Goal: Task Accomplishment & Management: Use online tool/utility

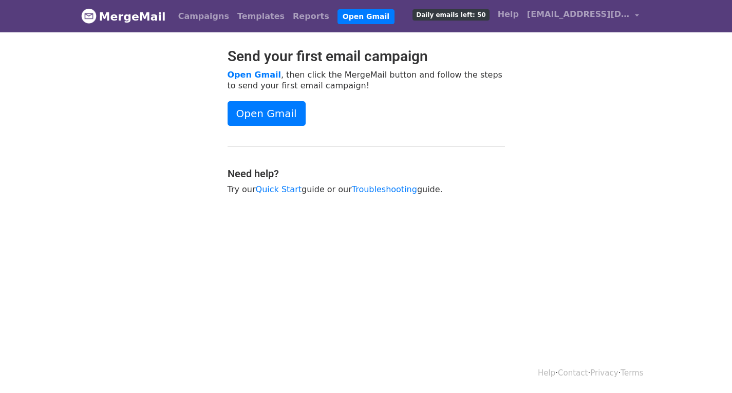
click at [135, 17] on link "MergeMail" at bounding box center [123, 17] width 85 height 22
click at [241, 18] on link "Templates" at bounding box center [260, 16] width 55 height 21
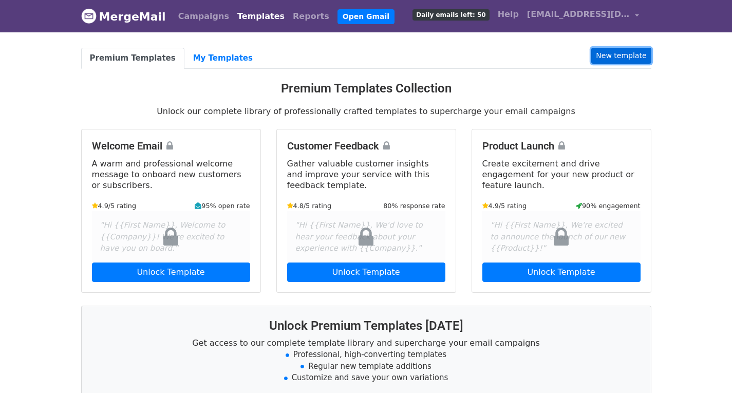
click at [619, 54] on link "New template" at bounding box center [621, 56] width 60 height 16
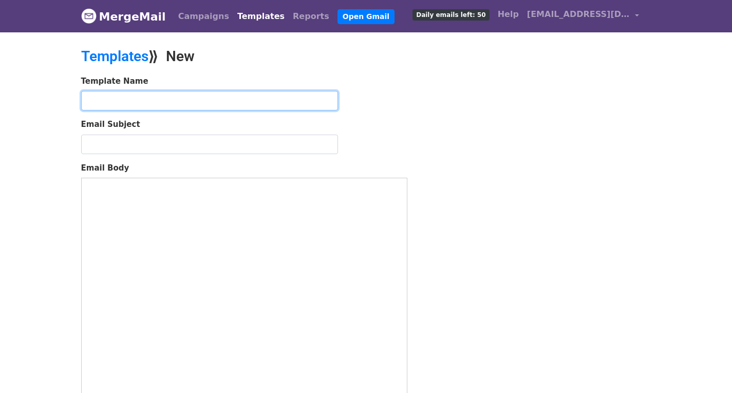
click at [167, 99] on input "text" at bounding box center [209, 101] width 257 height 20
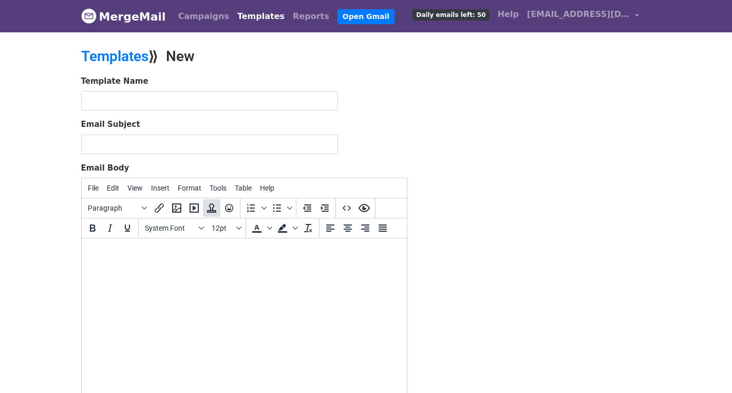
click at [212, 208] on icon "Insert template" at bounding box center [211, 208] width 12 height 12
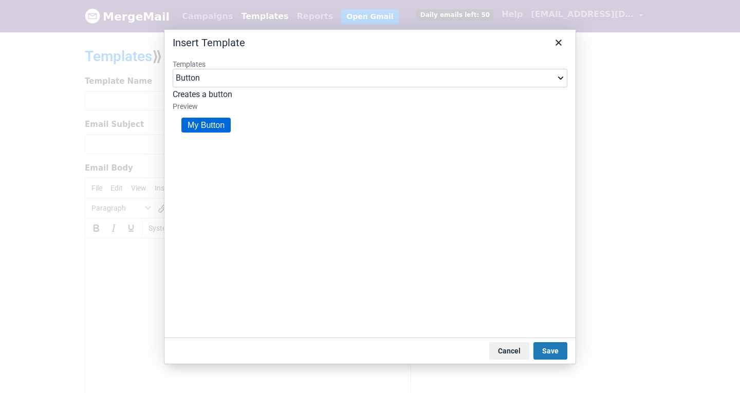
click at [238, 79] on select "Button Button (Large) Header" at bounding box center [370, 78] width 394 height 18
click at [240, 79] on select "Button Button (Large) Header" at bounding box center [370, 78] width 394 height 18
click at [218, 124] on link "My Button" at bounding box center [205, 124] width 49 height 15
click at [228, 71] on select "Button Button (Large) Header" at bounding box center [370, 78] width 394 height 18
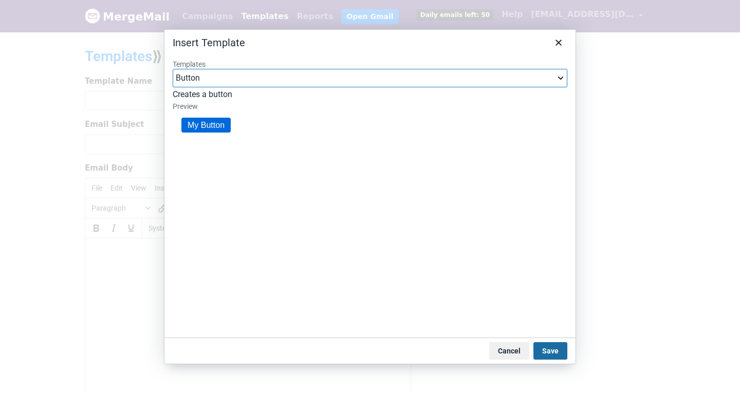
click at [553, 355] on button "Save" at bounding box center [550, 350] width 34 height 17
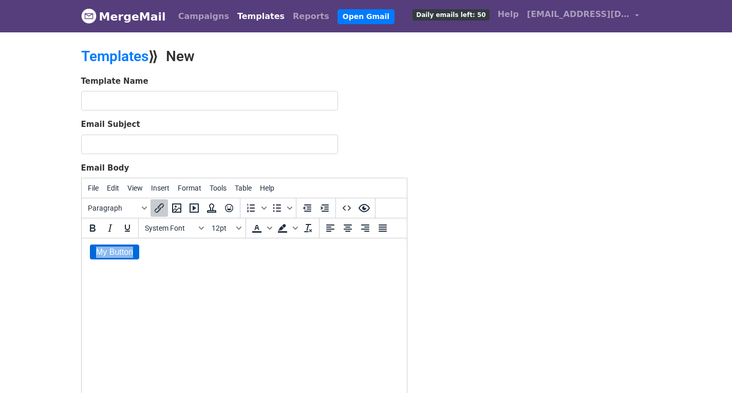
drag, startPoint x: 143, startPoint y: 252, endPoint x: 80, endPoint y: 253, distance: 63.2
click at [81, 253] on html "My Button" at bounding box center [243, 252] width 325 height 28
click at [211, 209] on icon "Insert template" at bounding box center [211, 207] width 9 height 9
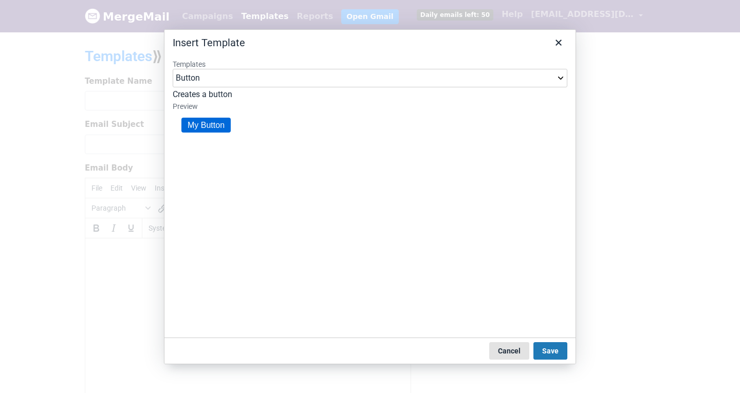
click at [518, 347] on button "Cancel" at bounding box center [509, 350] width 40 height 17
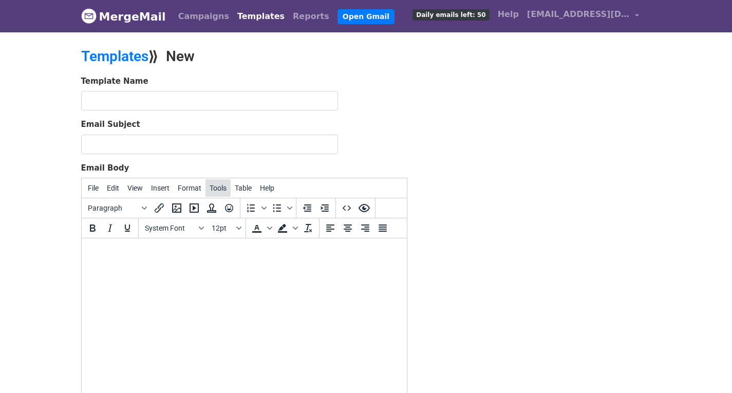
click at [216, 188] on span "Tools" at bounding box center [218, 188] width 17 height 8
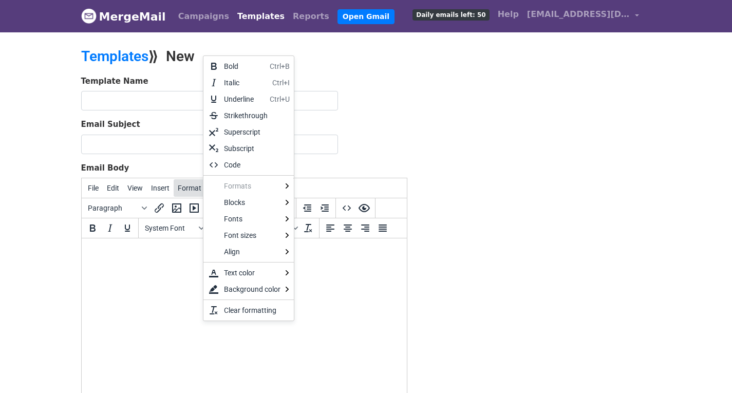
click at [178, 192] on span "Format" at bounding box center [190, 188] width 24 height 8
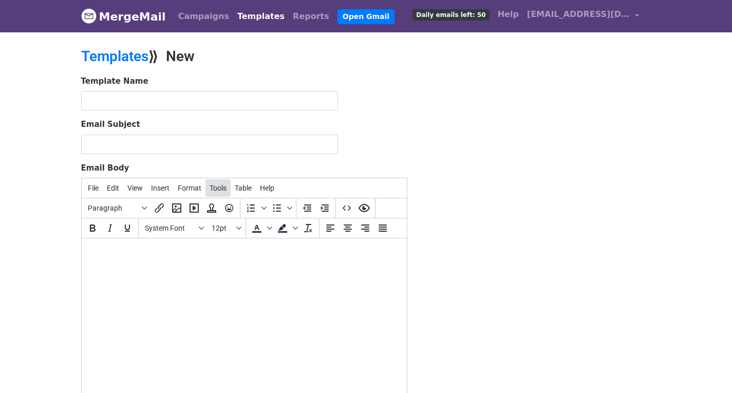
click at [213, 188] on span "Tools" at bounding box center [218, 188] width 17 height 8
click at [231, 210] on div "Source code" at bounding box center [243, 207] width 39 height 12
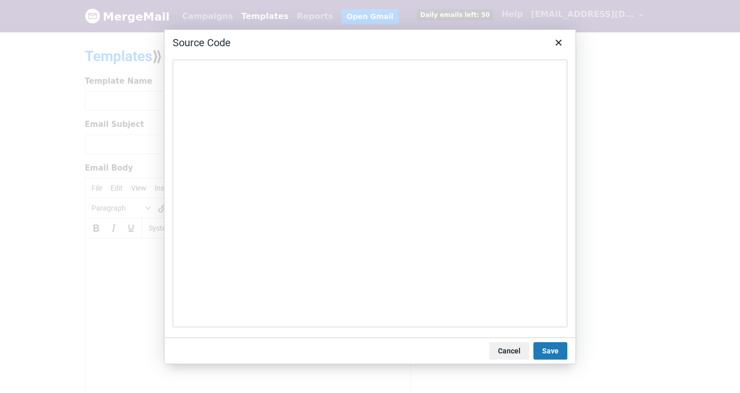
click at [236, 164] on textarea at bounding box center [370, 194] width 394 height 268
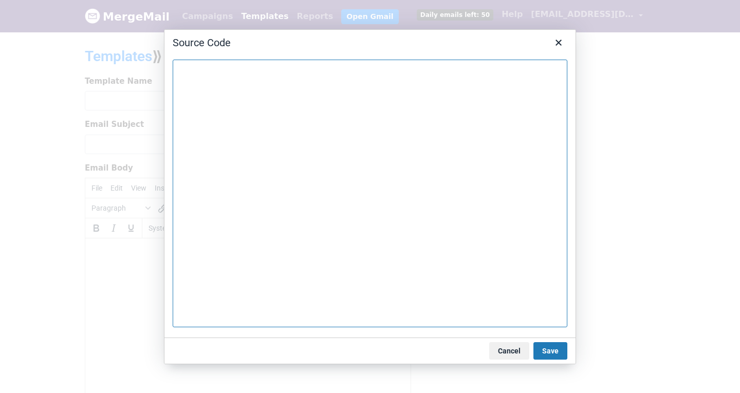
click at [295, 92] on textarea at bounding box center [370, 194] width 394 height 268
paste textarea "<!DOCTYPE html> <html lang="en"> <head> <meta charset="UTF-8"> <meta name="view…"
type textarea "<!DOCTYPE html> <html lang="en"> <head> <meta charset="UTF-8"> <meta name="view…"
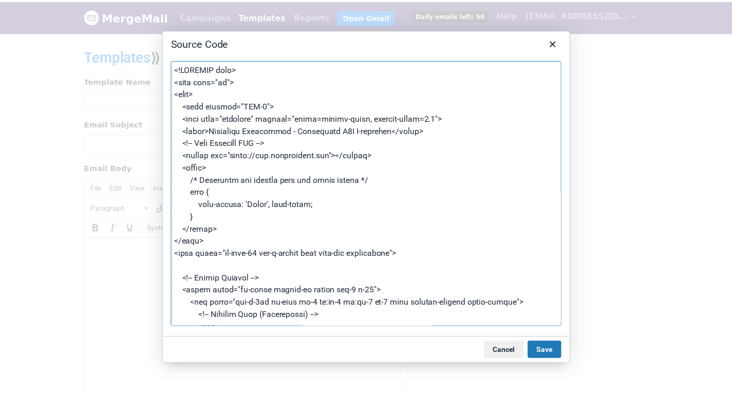
scroll to position [3088, 0]
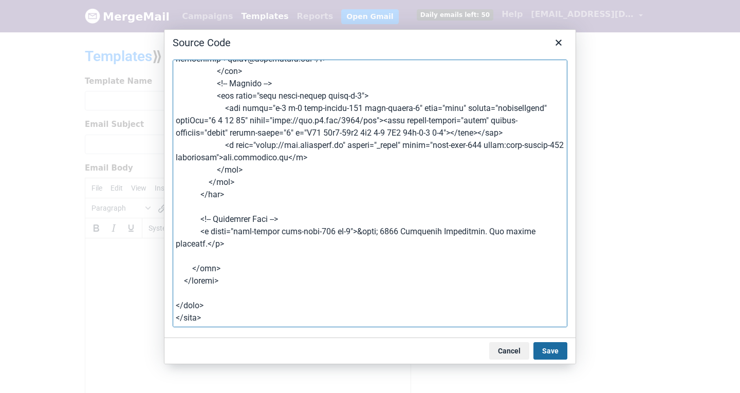
click at [550, 349] on button "Save" at bounding box center [550, 350] width 34 height 17
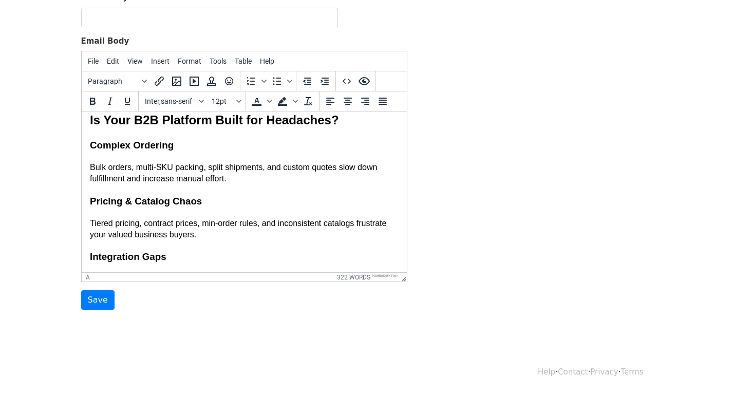
scroll to position [0, 0]
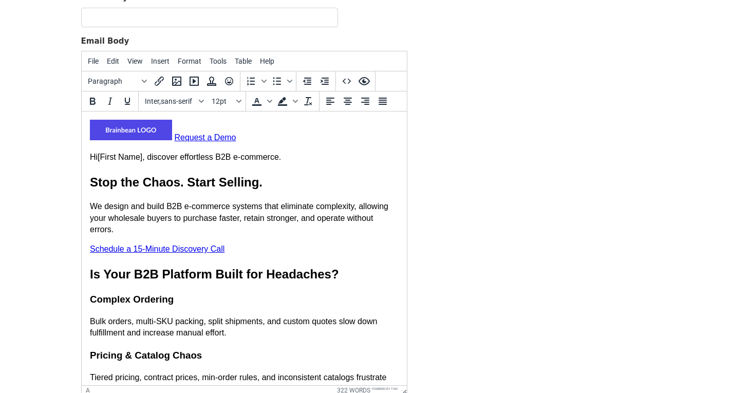
drag, startPoint x: 402, startPoint y: 279, endPoint x: 560, endPoint y: 401, distance: 199.3
click at [560, 392] on html "MergeMail Campaigns Templates Reports Open Gmail Daily emails left: 50 Help hel…" at bounding box center [366, 189] width 732 height 632
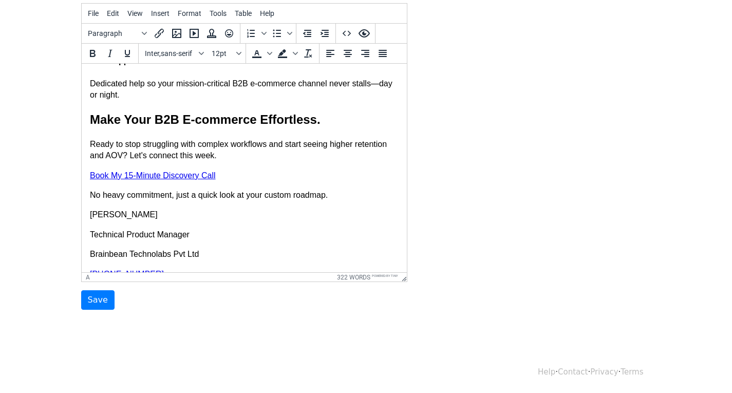
scroll to position [174, 0]
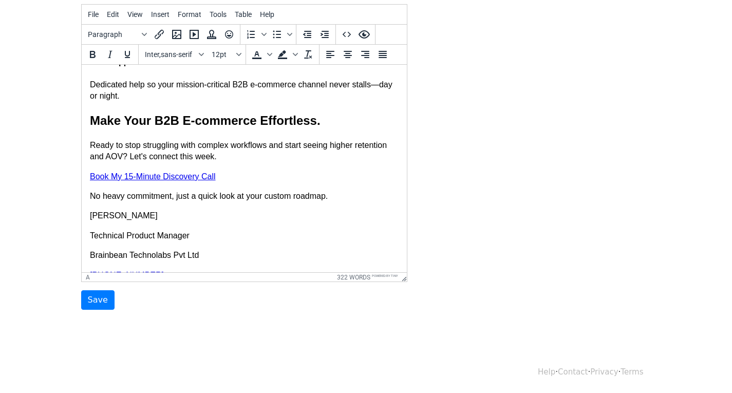
drag, startPoint x: 406, startPoint y: 331, endPoint x: 270, endPoint y: 192, distance: 195.0
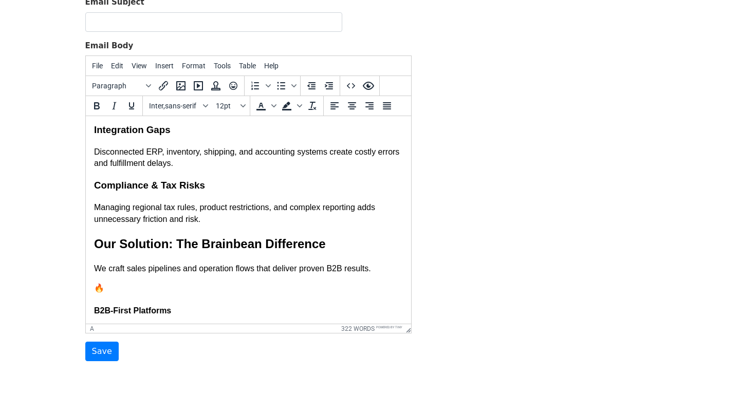
scroll to position [195, 0]
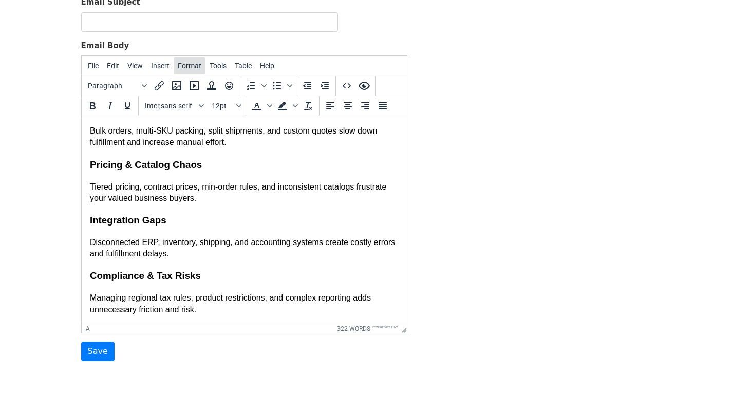
click at [179, 65] on span "Format" at bounding box center [190, 66] width 24 height 8
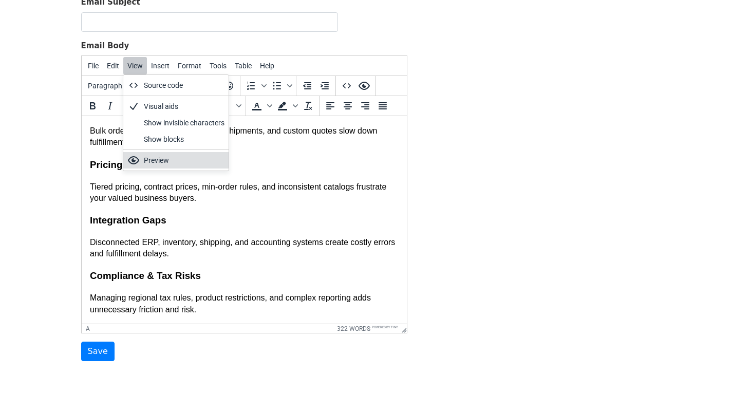
click at [153, 155] on div "Preview" at bounding box center [184, 160] width 81 height 12
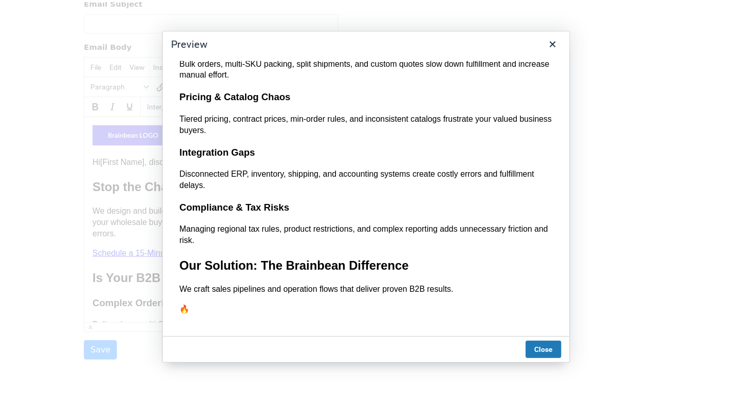
scroll to position [0, 0]
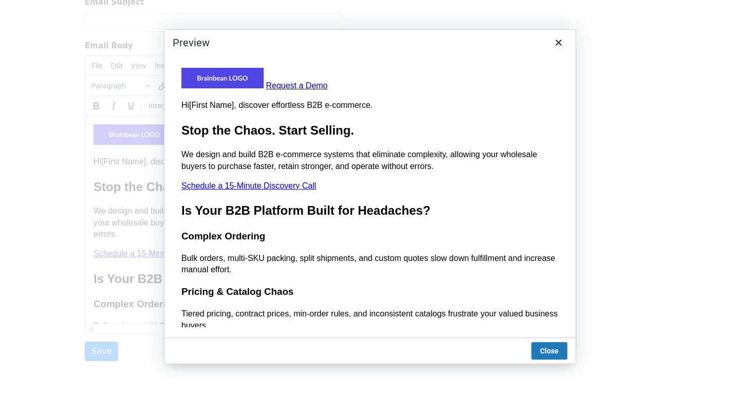
click at [362, 80] on div "Request a Demo" at bounding box center [369, 79] width 377 height 24
click at [573, 76] on div at bounding box center [369, 194] width 411 height 286
click at [280, 84] on link "Request a Demo" at bounding box center [297, 85] width 62 height 9
click at [249, 81] on img at bounding box center [222, 77] width 82 height 21
click at [238, 79] on img at bounding box center [222, 77] width 82 height 21
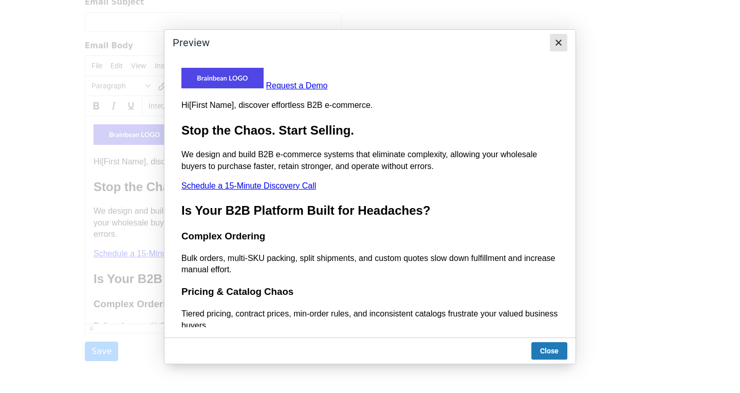
click at [558, 43] on icon "Close" at bounding box center [558, 43] width 6 height 6
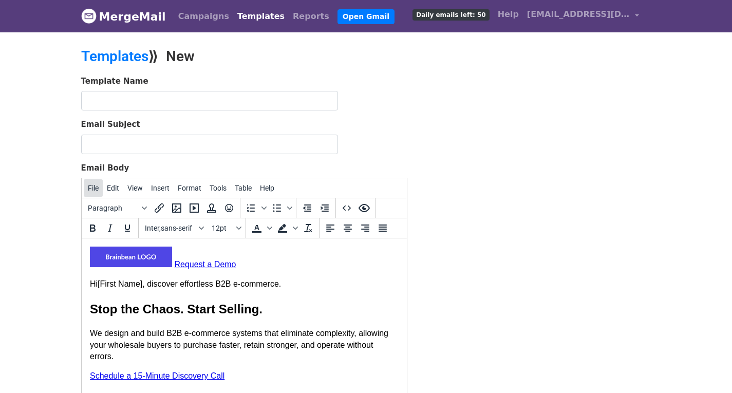
click at [93, 189] on span "File" at bounding box center [93, 188] width 11 height 8
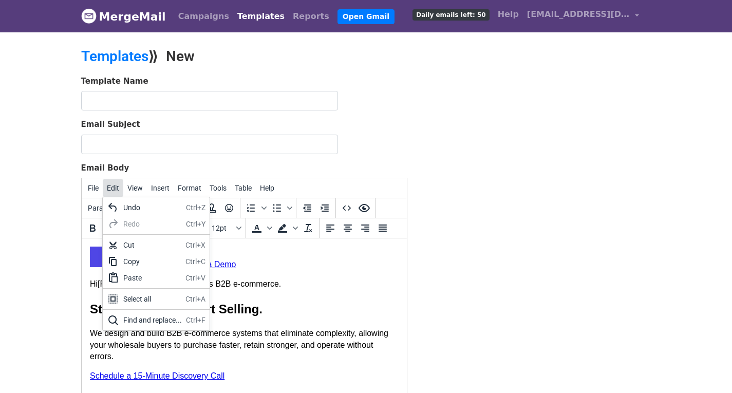
click at [111, 187] on span "Edit" at bounding box center [113, 188] width 12 height 8
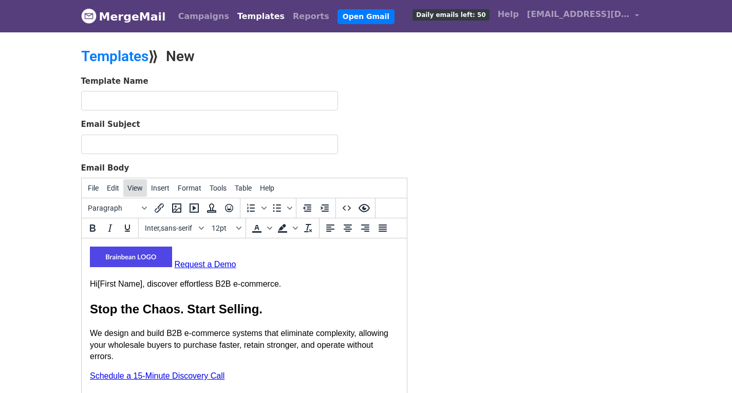
click at [139, 190] on span "View" at bounding box center [134, 188] width 15 height 8
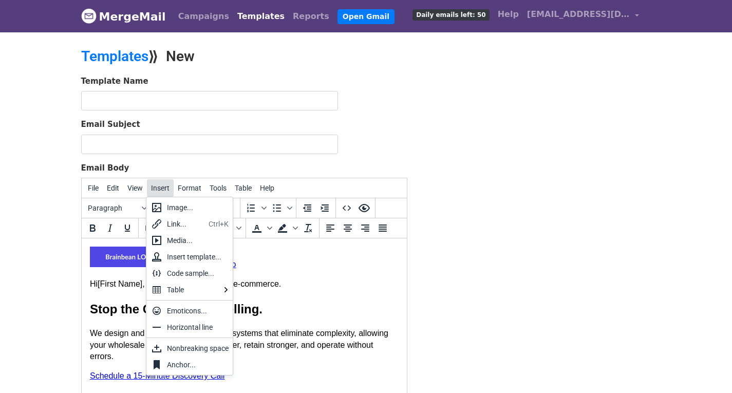
click at [161, 188] on span "Insert" at bounding box center [160, 188] width 18 height 8
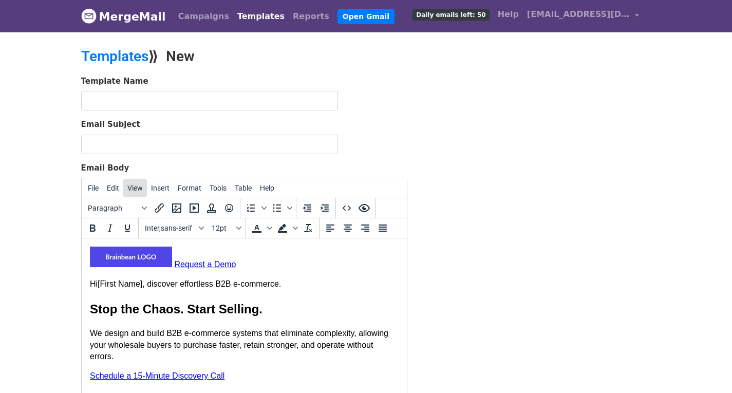
click at [129, 188] on span "View" at bounding box center [134, 188] width 15 height 8
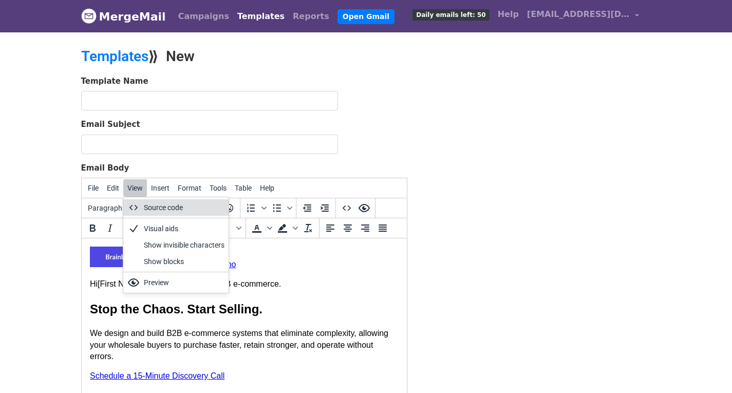
click at [153, 206] on div "Source code" at bounding box center [184, 207] width 81 height 12
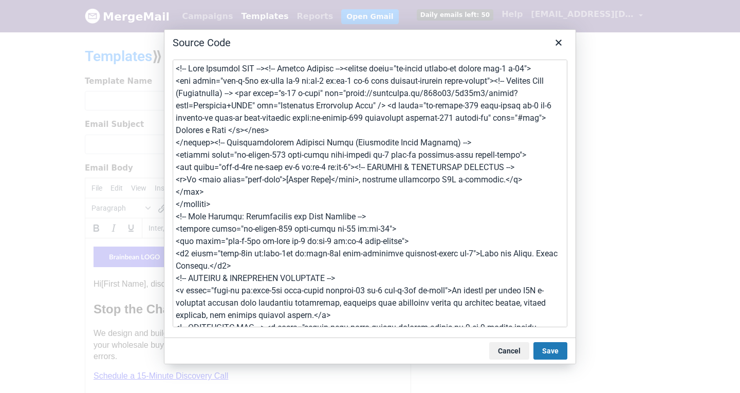
click at [323, 209] on textarea at bounding box center [370, 194] width 394 height 268
type textarea "<!DOCTYPE html> <html lang="en"> <head> <meta charset="UTF-8"> <meta name="view…"
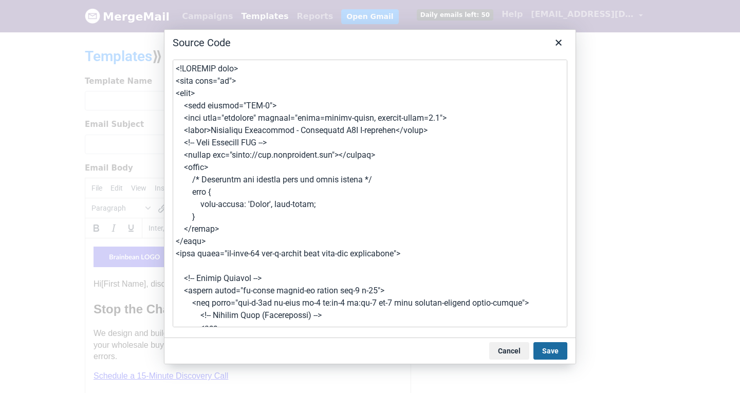
click at [553, 351] on button "Save" at bounding box center [550, 350] width 34 height 17
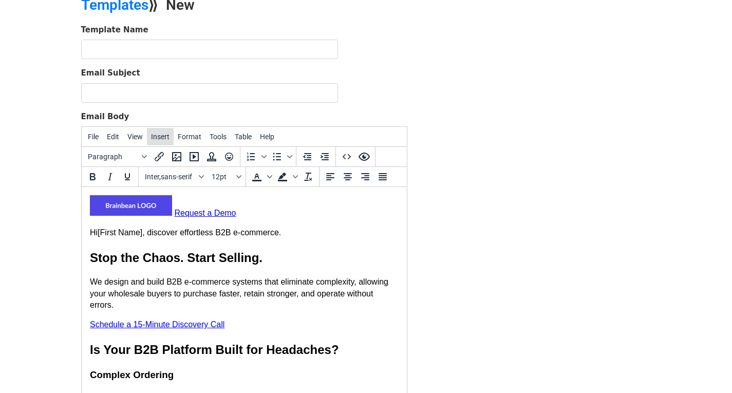
click at [164, 137] on span "Insert" at bounding box center [160, 137] width 18 height 8
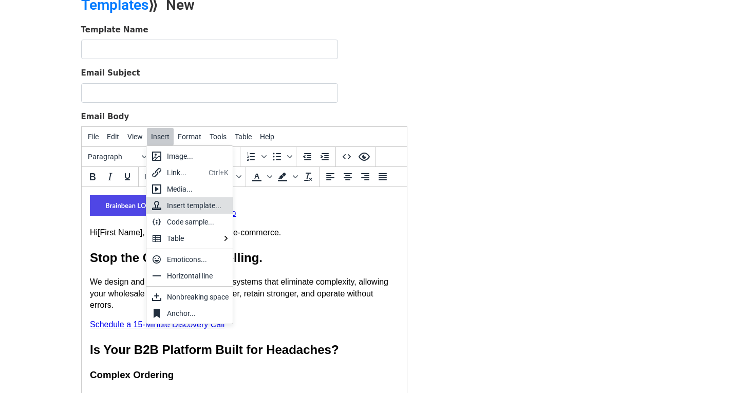
click at [190, 207] on div "Insert template..." at bounding box center [198, 205] width 62 height 12
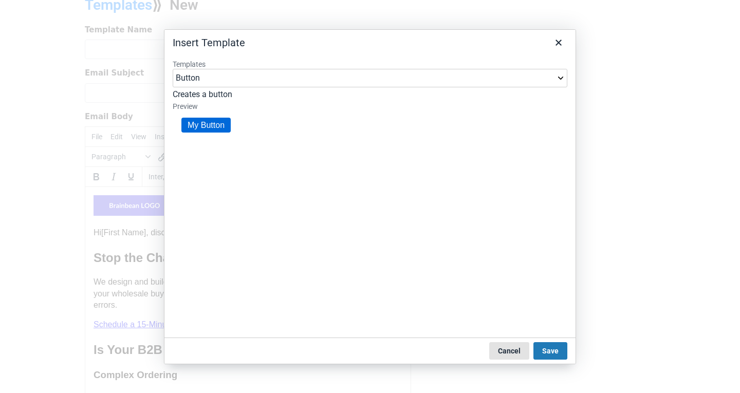
click at [513, 351] on button "Cancel" at bounding box center [509, 350] width 40 height 17
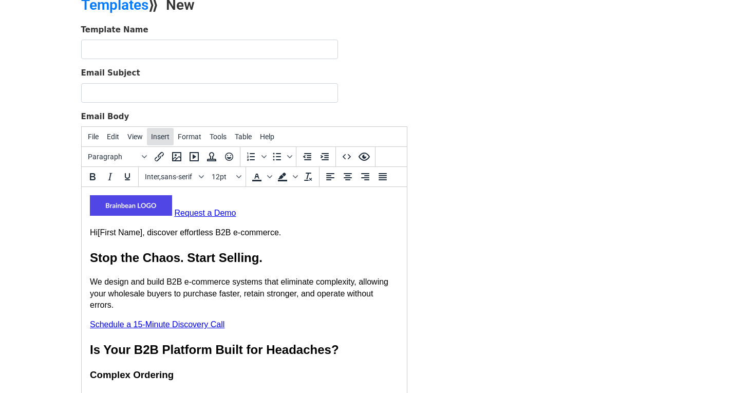
click at [162, 135] on span "Insert" at bounding box center [160, 137] width 18 height 8
click at [30, 236] on body "MergeMail Campaigns Templates Reports Open Gmail Daily emails left: 50 Help hel…" at bounding box center [366, 211] width 732 height 524
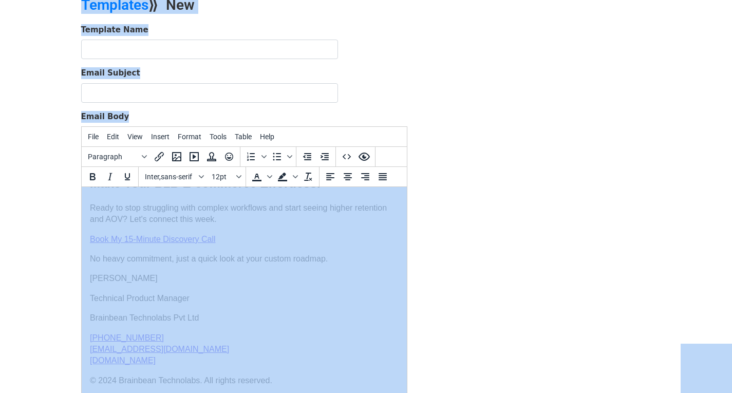
scroll to position [174, 0]
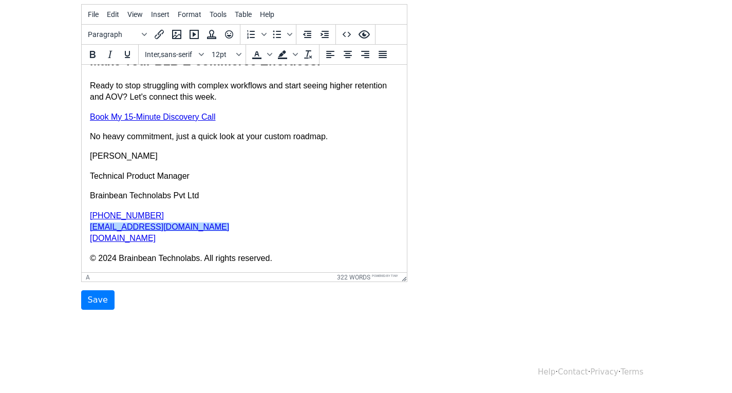
click at [315, 231] on div "hello@brainbeantl.com﻿" at bounding box center [243, 226] width 309 height 11
click at [314, 230] on div "hello@brainbeantl.com﻿" at bounding box center [243, 226] width 309 height 11
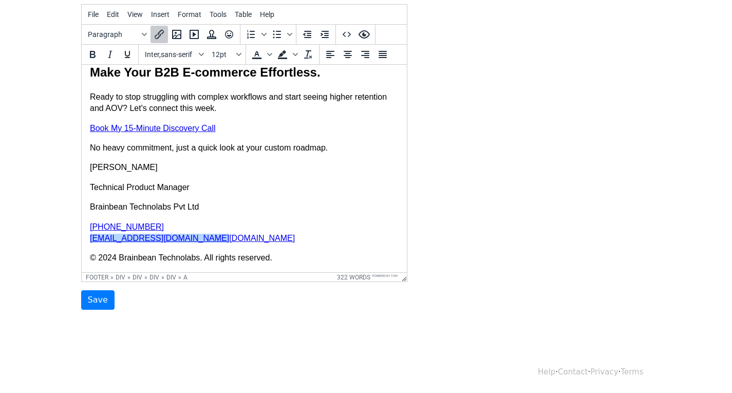
scroll to position [918, 0]
click at [313, 233] on div "hello@brainbea﻿ www.brainbean.us" at bounding box center [243, 238] width 309 height 11
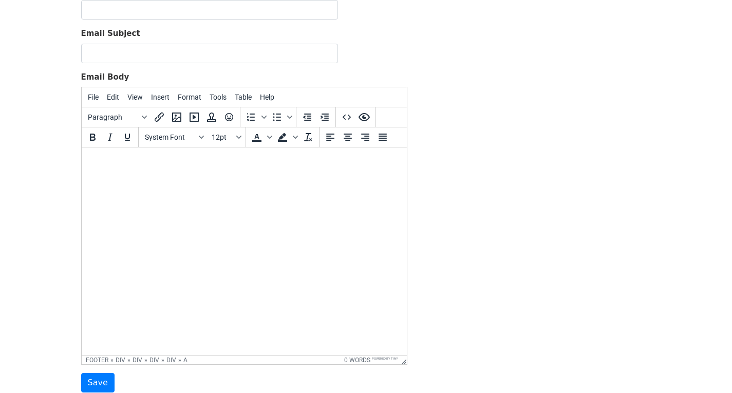
scroll to position [0, 0]
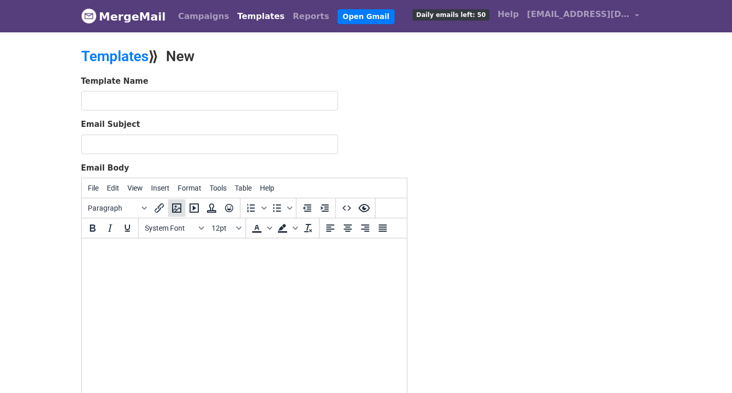
click at [178, 212] on icon "Insert/edit image" at bounding box center [176, 207] width 9 height 9
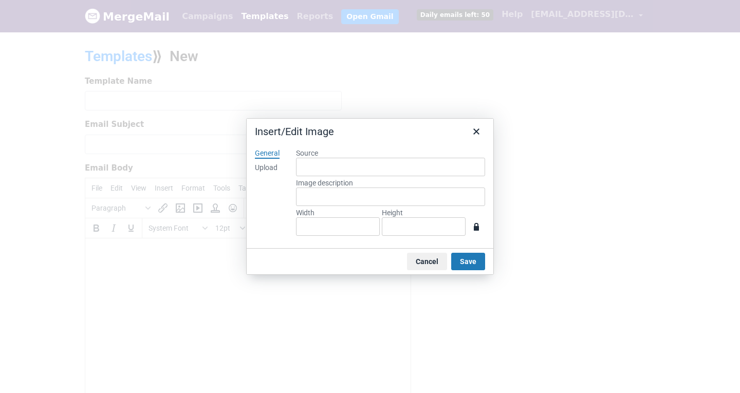
click at [261, 168] on div "Upload" at bounding box center [266, 168] width 23 height 10
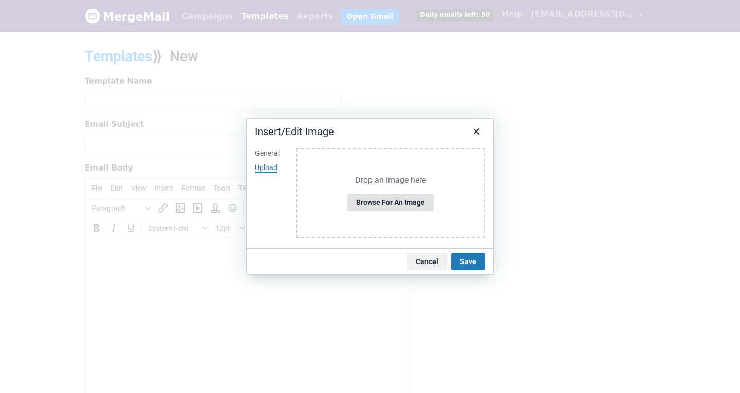
click at [385, 202] on button "Browse for an image" at bounding box center [390, 202] width 86 height 17
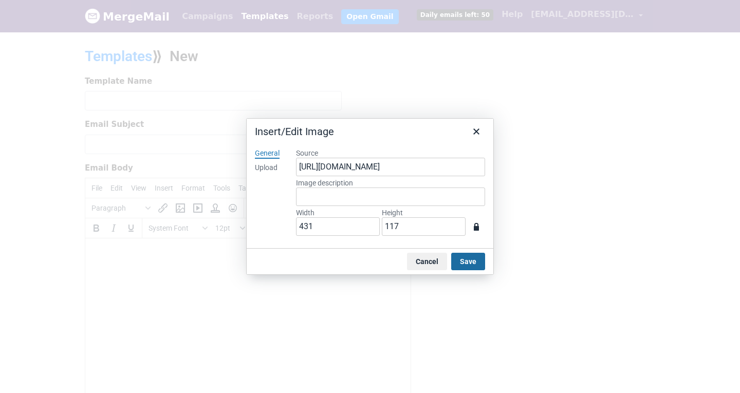
click at [473, 264] on button "Save" at bounding box center [468, 261] width 34 height 17
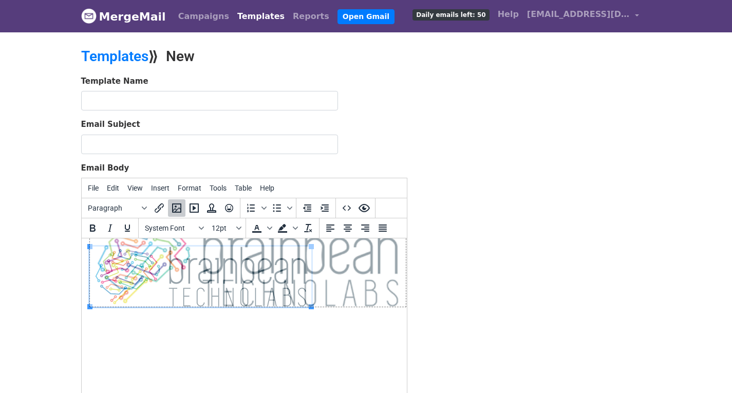
drag, startPoint x: 311, startPoint y: 246, endPoint x: 406, endPoint y: 244, distance: 95.0
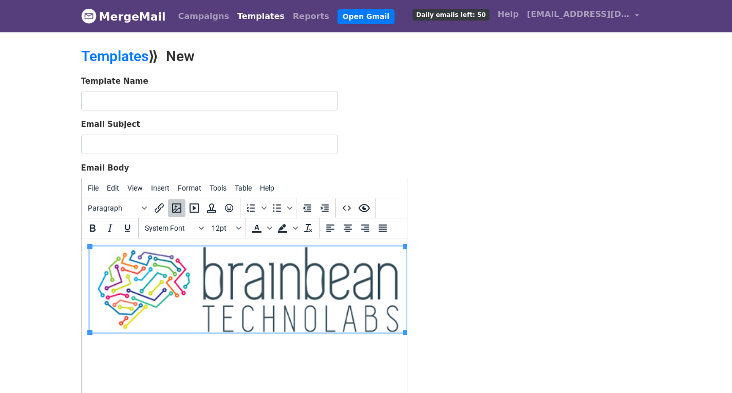
click at [488, 240] on div "Template Name Email Subject Email Body File Edit View Insert Format Tools Table…" at bounding box center [365, 279] width 585 height 408
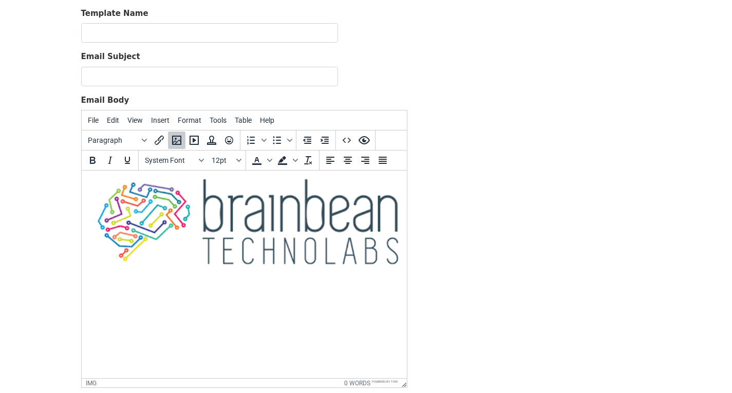
scroll to position [154, 0]
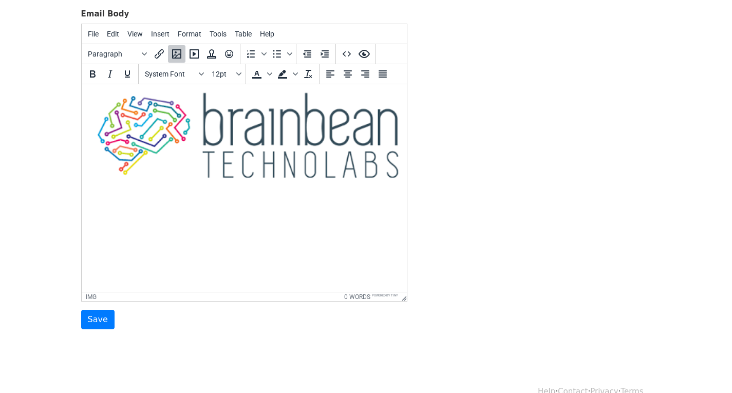
click at [278, 122] on img at bounding box center [247, 135] width 316 height 86
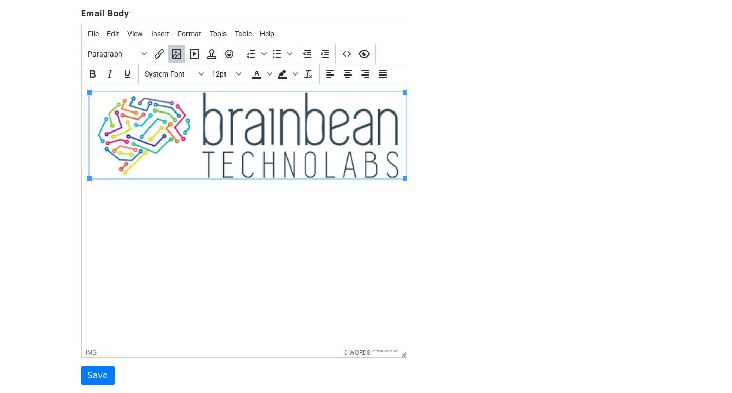
drag, startPoint x: 405, startPoint y: 296, endPoint x: 513, endPoint y: 352, distance: 121.5
click at [355, 136] on img at bounding box center [247, 135] width 316 height 86
click at [206, 138] on img at bounding box center [247, 135] width 316 height 86
click at [159, 78] on span "System Font" at bounding box center [170, 74] width 50 height 8
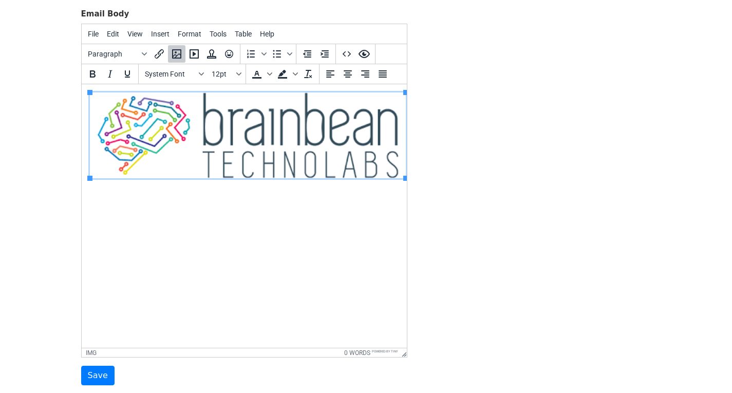
click at [376, 140] on img at bounding box center [247, 135] width 316 height 86
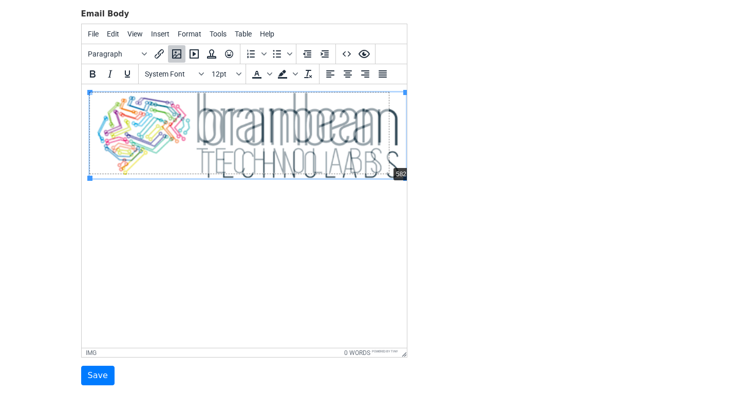
drag, startPoint x: 403, startPoint y: 178, endPoint x: 383, endPoint y: 164, distance: 24.2
drag, startPoint x: 386, startPoint y: 174, endPoint x: 405, endPoint y: 172, distance: 19.6
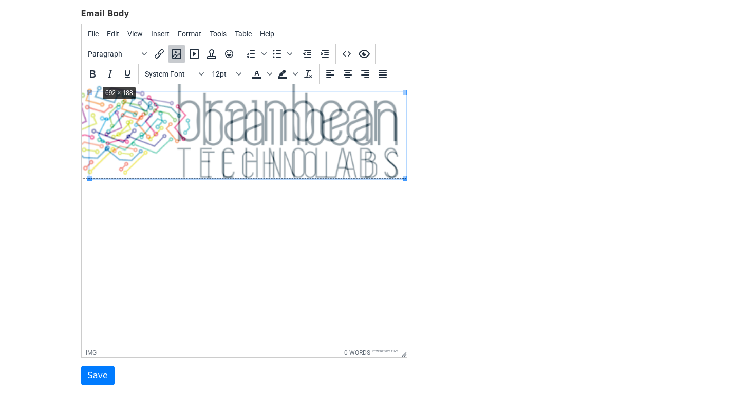
drag, startPoint x: 90, startPoint y: 92, endPoint x: 98, endPoint y: 81, distance: 13.3
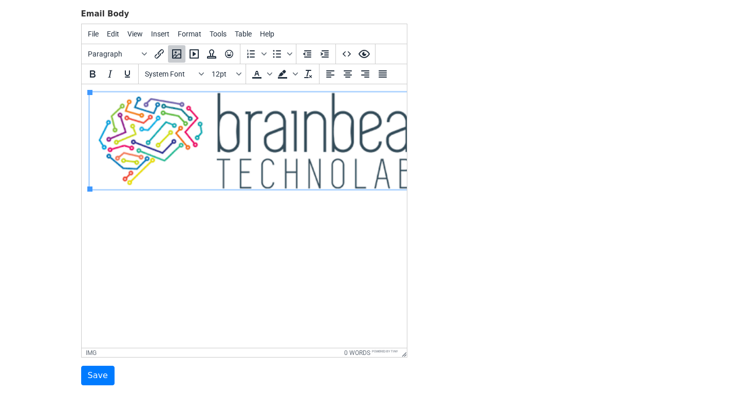
click at [153, 138] on img at bounding box center [266, 140] width 355 height 97
drag, startPoint x: 89, startPoint y: 92, endPoint x: 85, endPoint y: 88, distance: 6.2
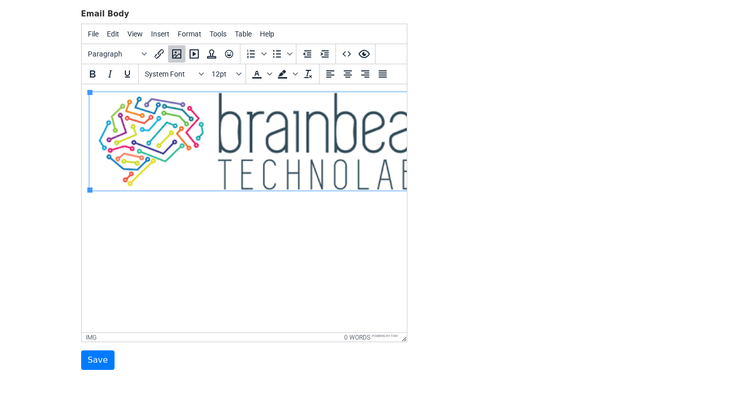
drag, startPoint x: 404, startPoint y: 354, endPoint x: 377, endPoint y: 338, distance: 31.1
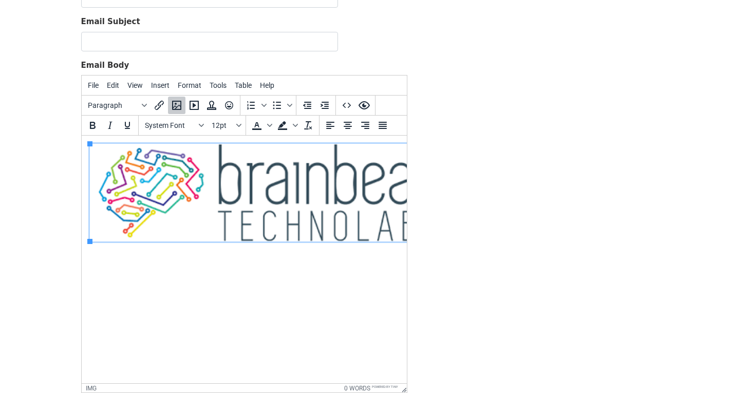
click at [184, 185] on img at bounding box center [268, 193] width 359 height 98
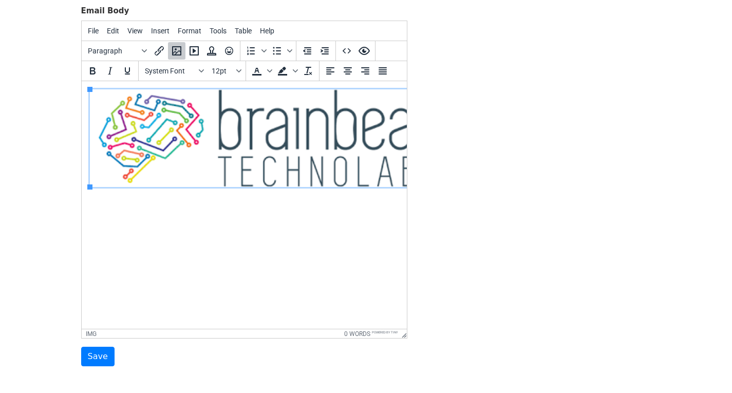
scroll to position [214, 0]
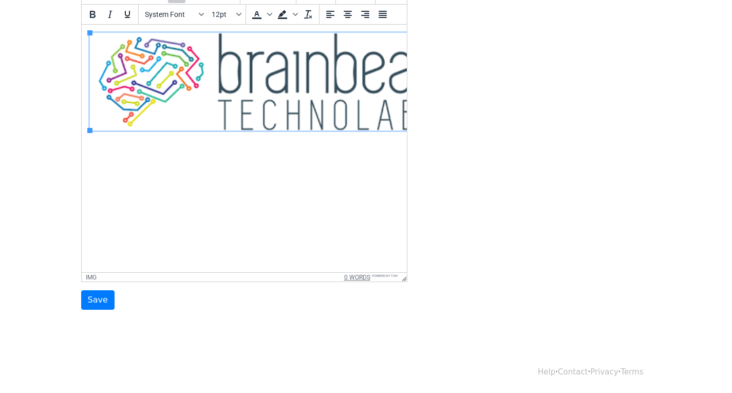
click at [358, 278] on button "0 words" at bounding box center [357, 277] width 26 height 7
click at [358, 278] on button "0 characters" at bounding box center [348, 277] width 44 height 7
click at [358, 278] on button "0 words" at bounding box center [357, 277] width 26 height 7
click at [358, 278] on button "0 characters" at bounding box center [348, 277] width 44 height 7
click at [94, 276] on div "img" at bounding box center [91, 277] width 11 height 7
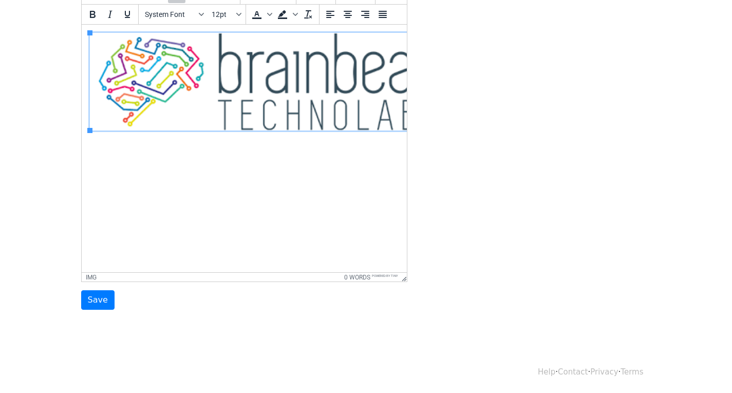
scroll to position [0, 8]
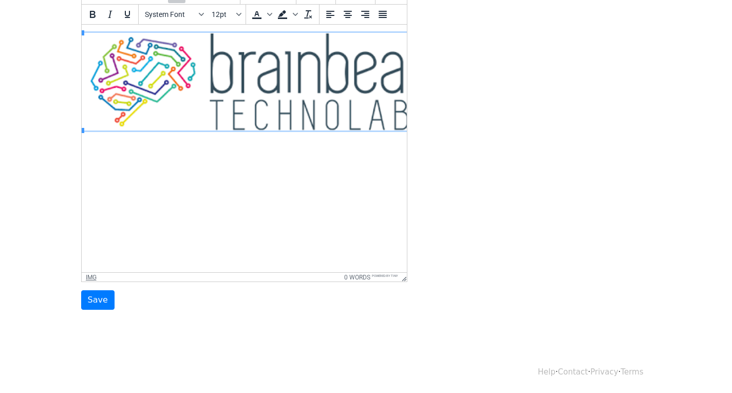
click at [94, 276] on div "img" at bounding box center [91, 277] width 11 height 7
click at [239, 154] on html at bounding box center [235, 89] width 325 height 129
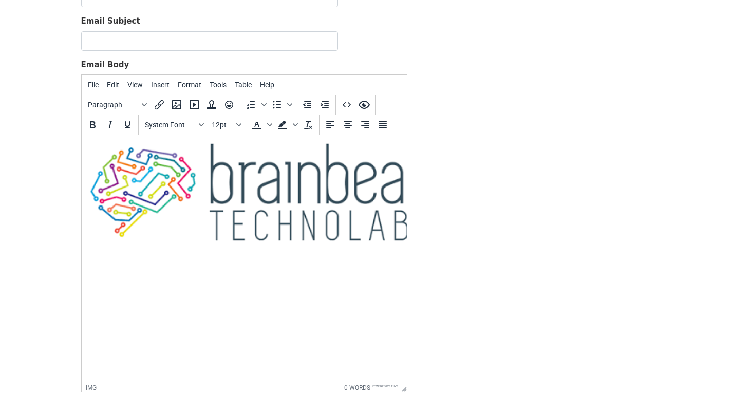
scroll to position [8, 0]
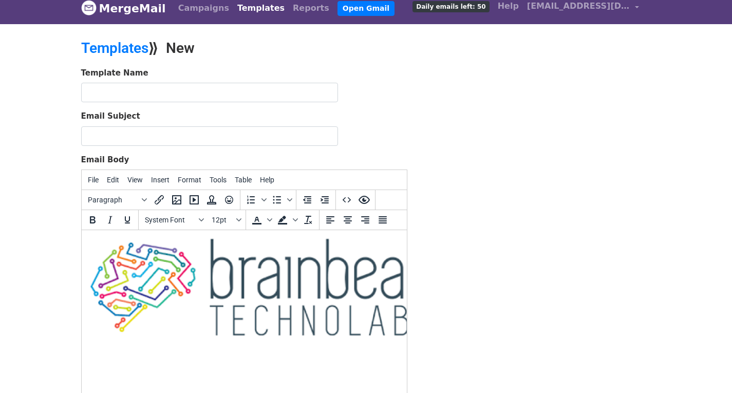
click at [243, 219] on div "System Font 12pt" at bounding box center [192, 220] width 107 height 20
click at [237, 220] on icon "Font sizes" at bounding box center [238, 219] width 5 height 5
click at [234, 256] on div "10pt" at bounding box center [236, 256] width 15 height 12
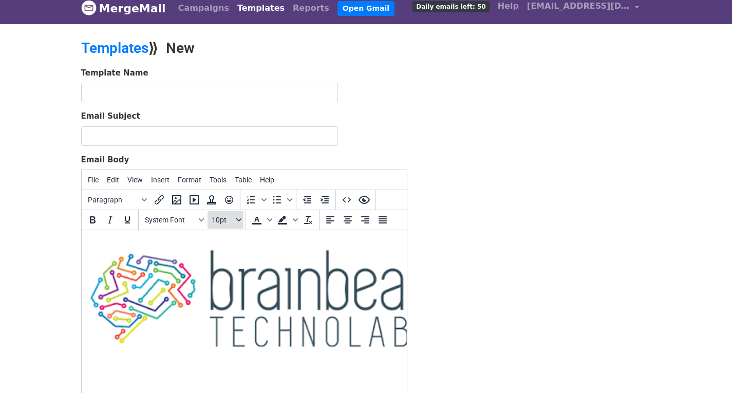
click at [240, 217] on icon "Font sizes" at bounding box center [238, 219] width 5 height 5
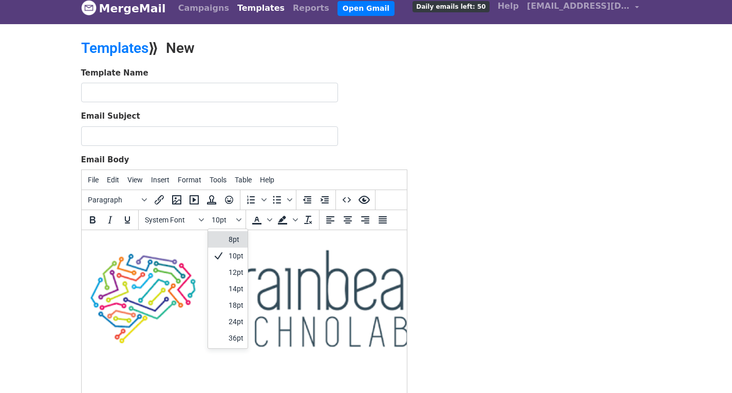
click at [231, 240] on div "8pt" at bounding box center [236, 239] width 15 height 12
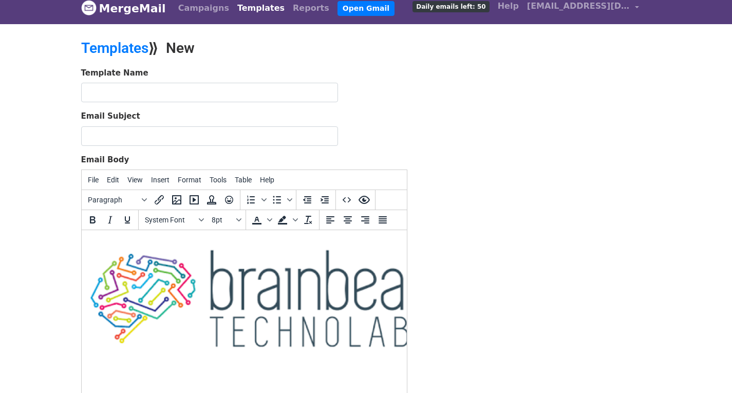
click at [228, 260] on img at bounding box center [260, 299] width 359 height 98
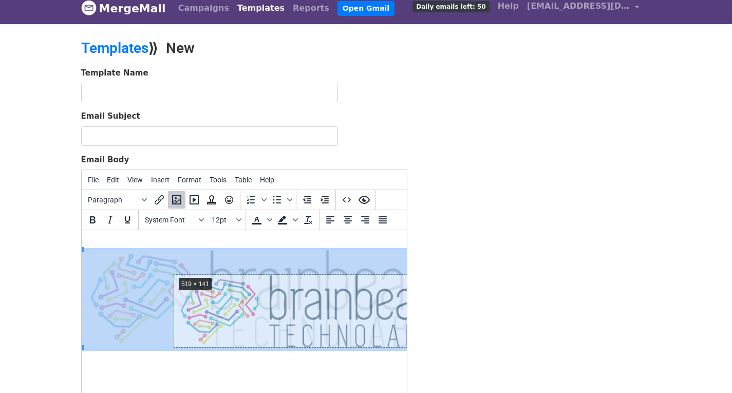
drag, startPoint x: 82, startPoint y: 247, endPoint x: 174, endPoint y: 273, distance: 95.5
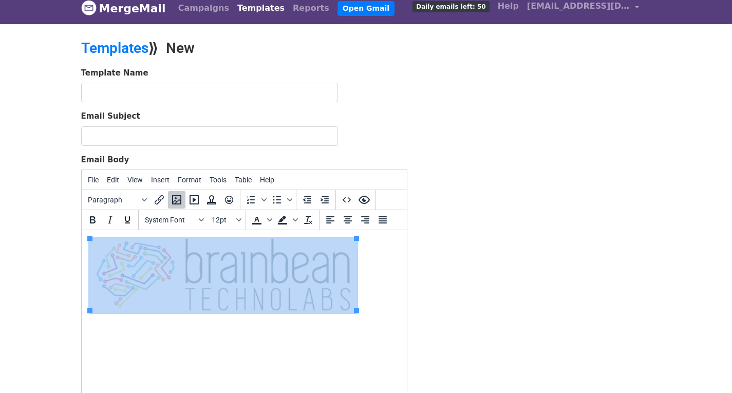
click at [335, 245] on img at bounding box center [222, 274] width 267 height 72
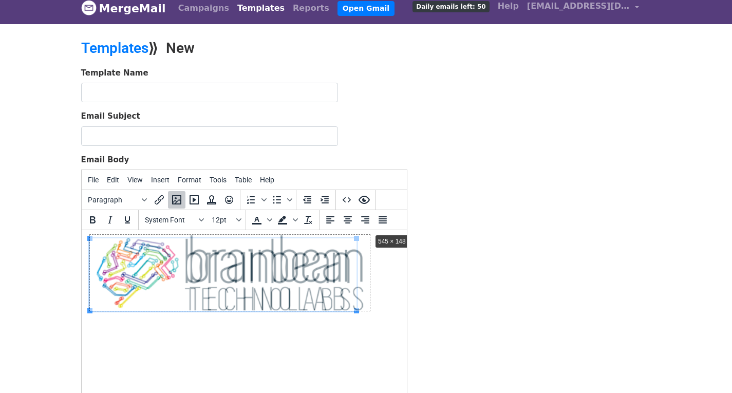
drag, startPoint x: 355, startPoint y: 237, endPoint x: 369, endPoint y: 232, distance: 15.0
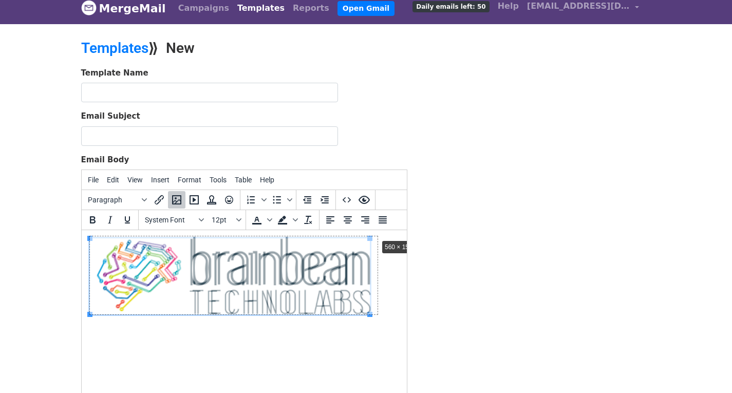
drag, startPoint x: 370, startPoint y: 236, endPoint x: 381, endPoint y: 235, distance: 10.8
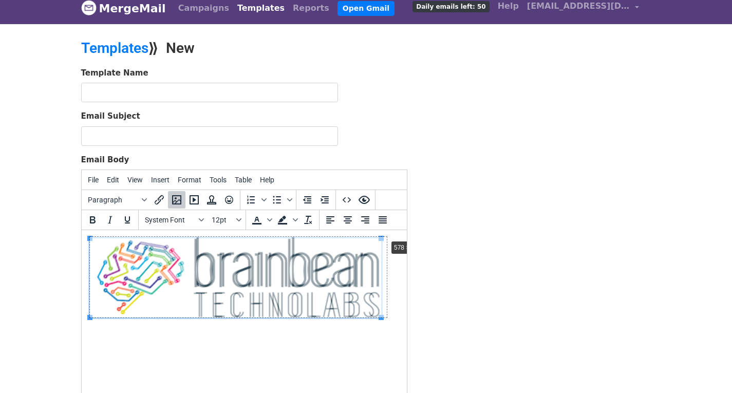
drag, startPoint x: 381, startPoint y: 236, endPoint x: 387, endPoint y: 236, distance: 5.7
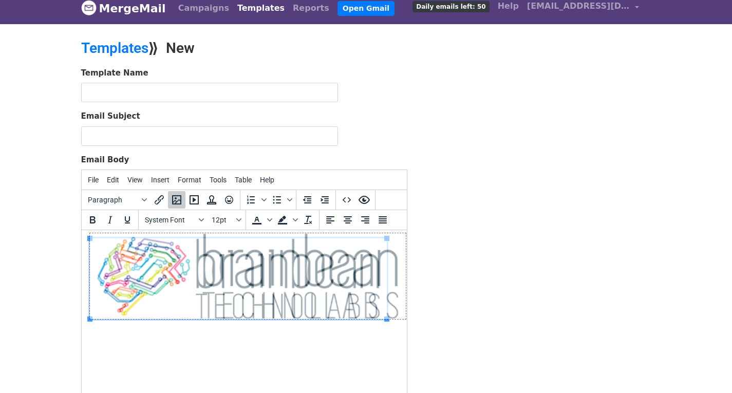
drag, startPoint x: 387, startPoint y: 236, endPoint x: 406, endPoint y: 233, distance: 19.3
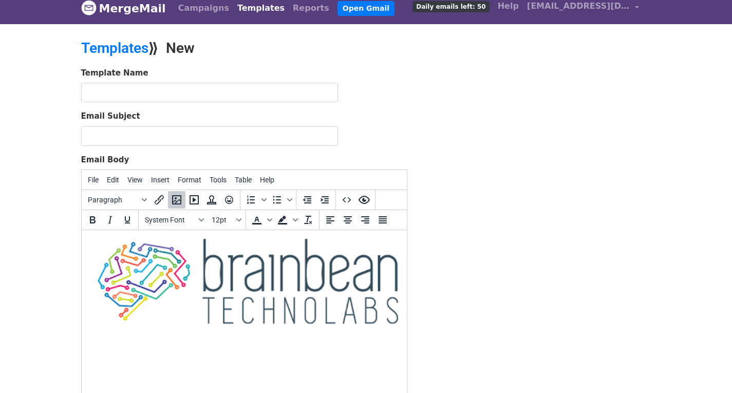
click at [457, 219] on div "Template Name Email Subject Email Body File Edit View Insert Format Tools Table…" at bounding box center [365, 291] width 585 height 448
click at [127, 281] on img at bounding box center [247, 281] width 316 height 86
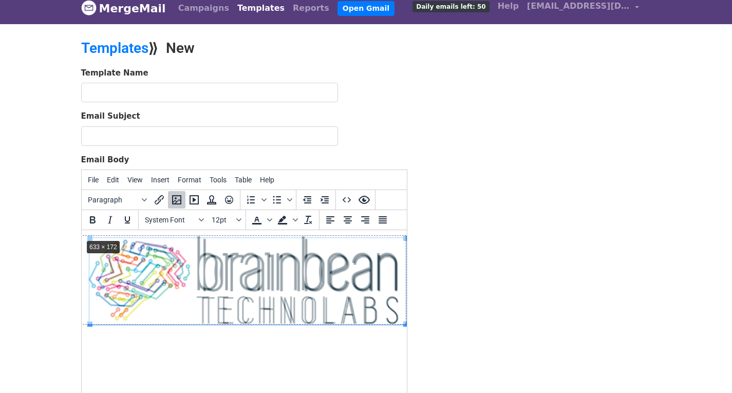
drag, startPoint x: 90, startPoint y: 238, endPoint x: 81, endPoint y: 238, distance: 9.2
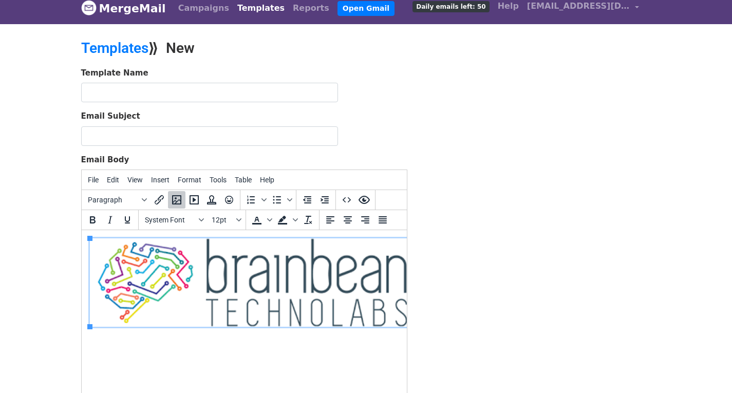
click at [506, 240] on div "Template Name Email Subject Email Body File Edit View Insert Format Tools Table…" at bounding box center [365, 291] width 585 height 448
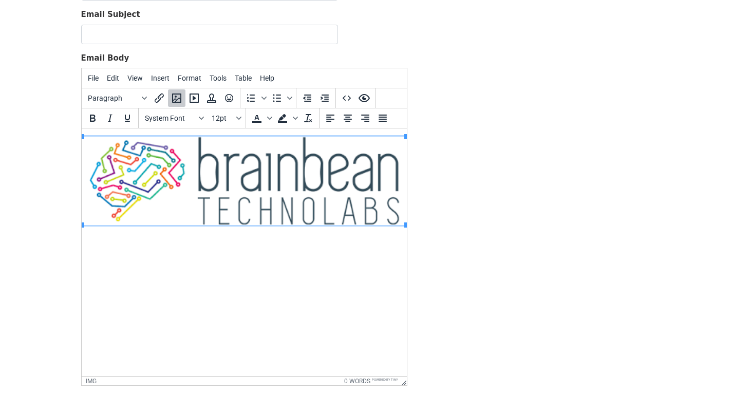
scroll to position [111, 0]
click at [299, 175] on img at bounding box center [243, 180] width 325 height 88
click at [93, 380] on div "img" at bounding box center [91, 379] width 11 height 7
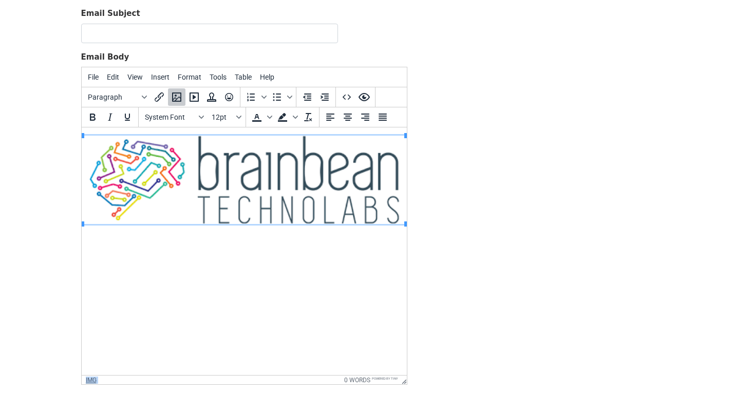
click at [93, 380] on div "img" at bounding box center [91, 379] width 11 height 7
click at [192, 97] on icon "Insert/edit media" at bounding box center [194, 97] width 12 height 12
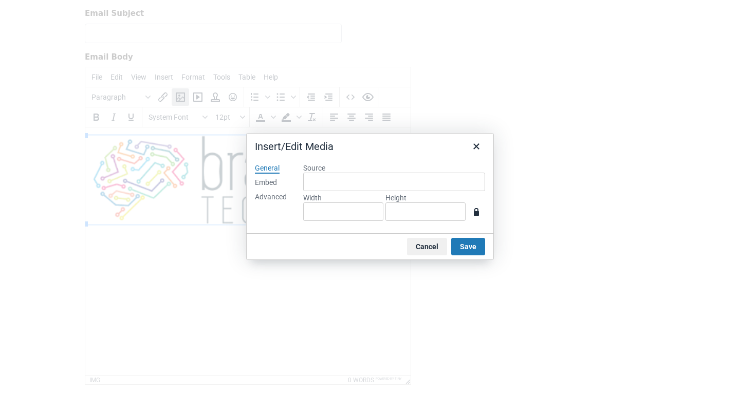
click at [264, 198] on div "Advanced" at bounding box center [271, 197] width 32 height 10
click at [264, 185] on div "Embed" at bounding box center [266, 183] width 22 height 10
click at [430, 244] on button "Cancel" at bounding box center [427, 246] width 40 height 17
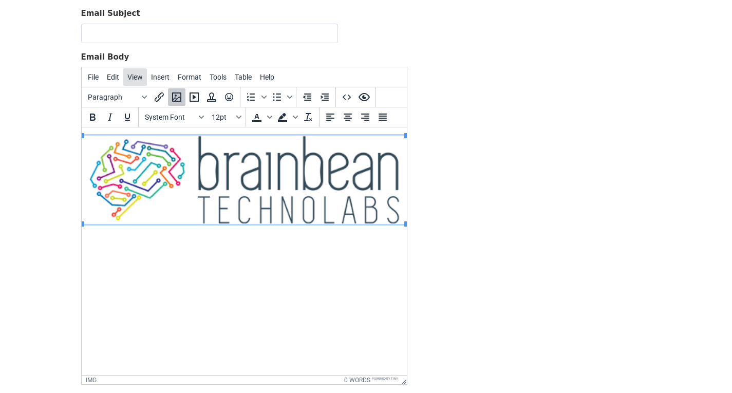
click at [134, 84] on button "View" at bounding box center [135, 76] width 24 height 17
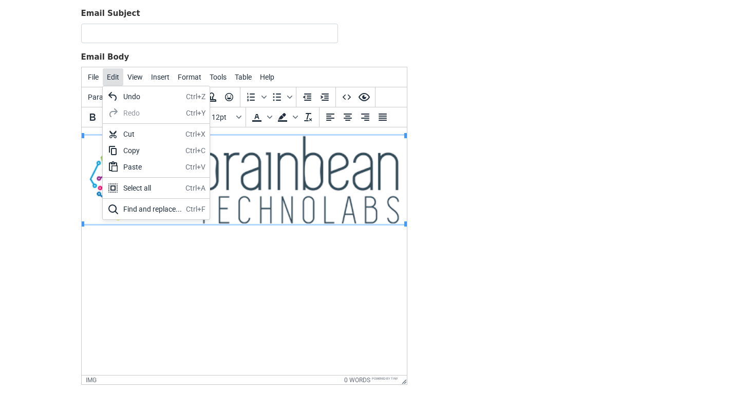
click at [115, 78] on span "Edit" at bounding box center [113, 77] width 12 height 8
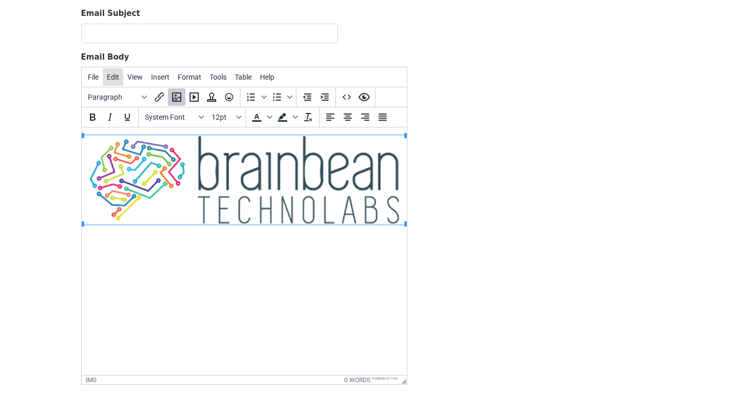
click at [115, 78] on span "Edit" at bounding box center [113, 77] width 12 height 8
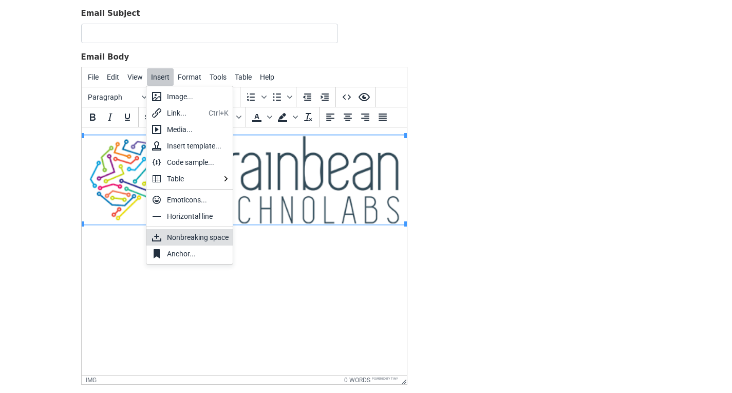
click at [180, 234] on div "Nonbreaking space" at bounding box center [198, 237] width 62 height 12
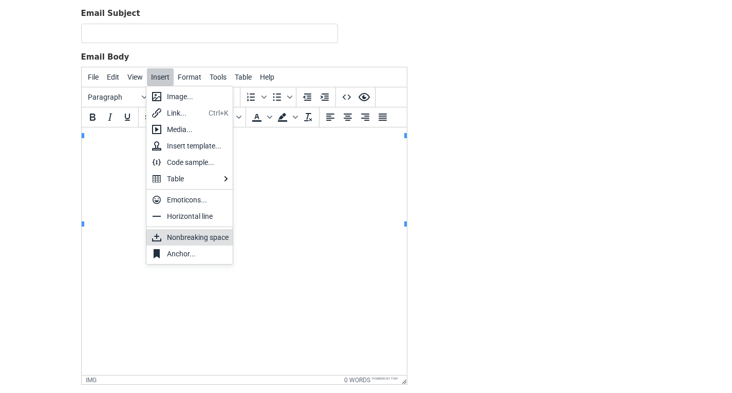
scroll to position [0, 0]
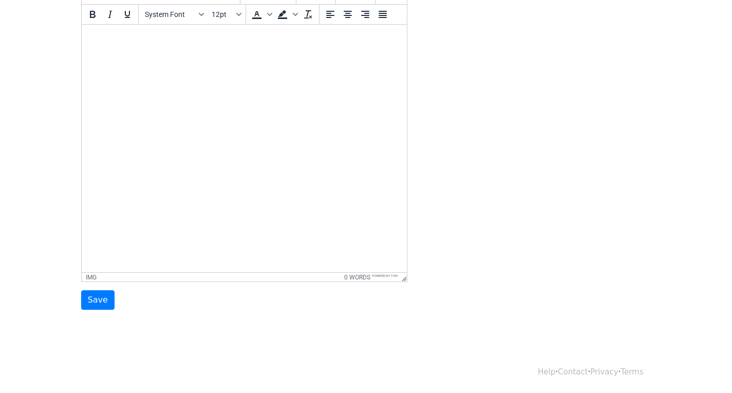
click at [157, 52] on html "﻿" at bounding box center [243, 39] width 325 height 28
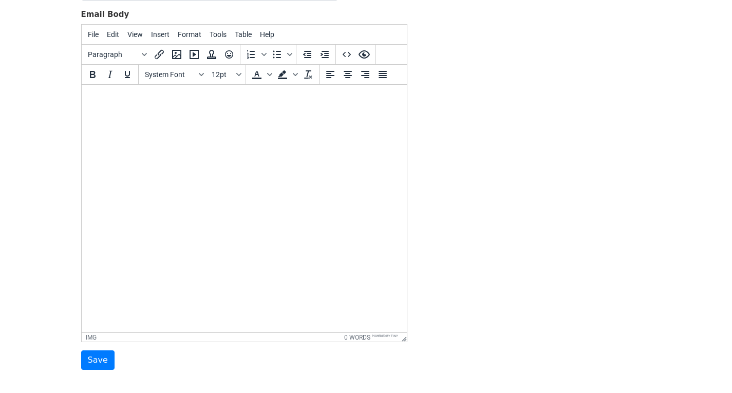
scroll to position [60, 0]
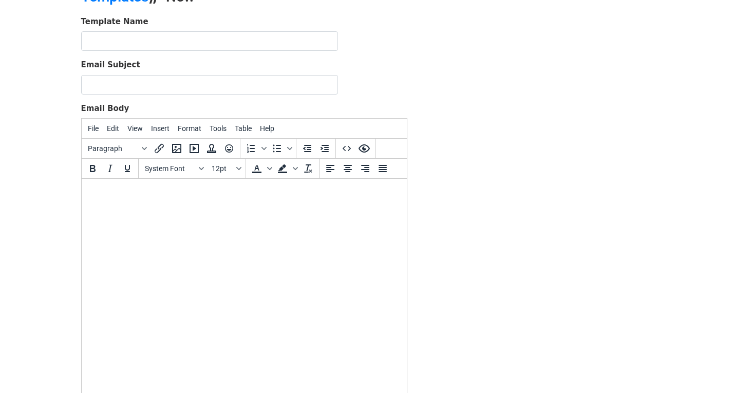
click at [106, 187] on body "﻿" at bounding box center [243, 192] width 309 height 11
click at [96, 193] on body at bounding box center [243, 192] width 309 height 11
click at [96, 193] on body "﻿" at bounding box center [243, 192] width 309 height 11
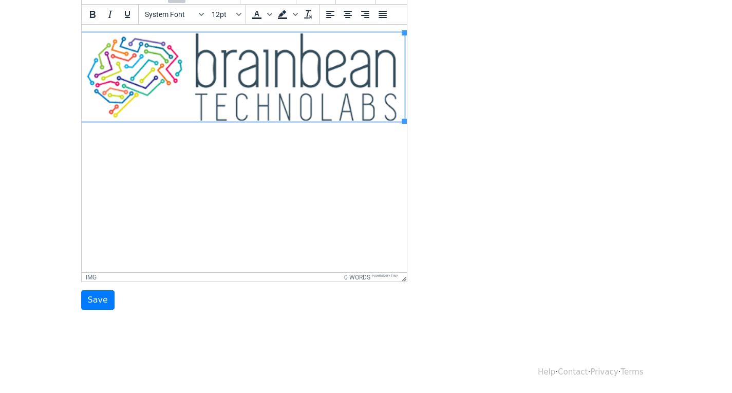
scroll to position [0, 8]
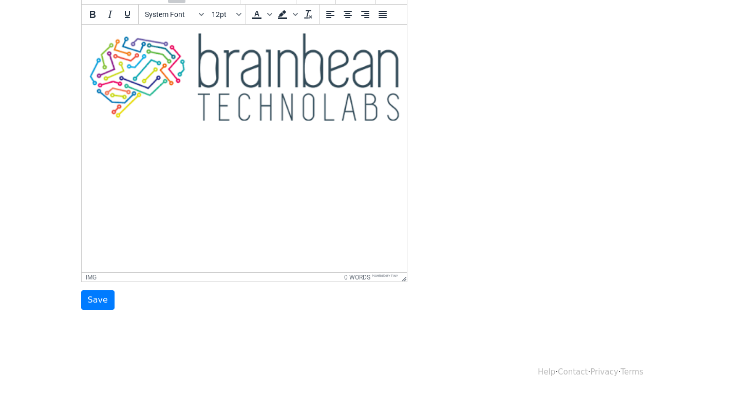
click at [460, 220] on div "Template Name Email Subject Email Body File Edit View Insert Format Tools Table…" at bounding box center [365, 86] width 585 height 448
click at [307, 89] on img at bounding box center [243, 77] width 325 height 88
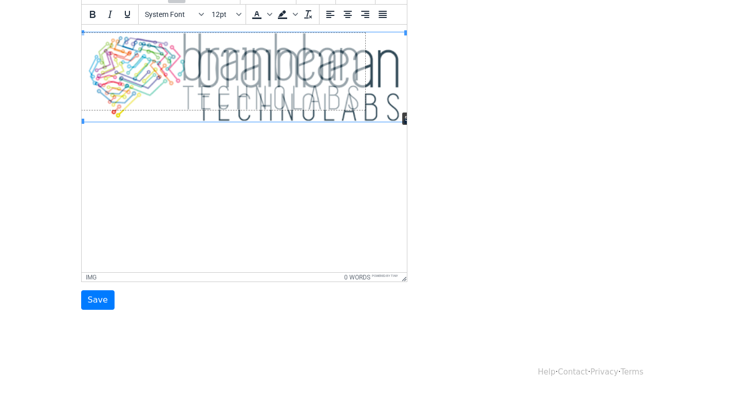
drag, startPoint x: 405, startPoint y: 121, endPoint x: 395, endPoint y: 109, distance: 14.9
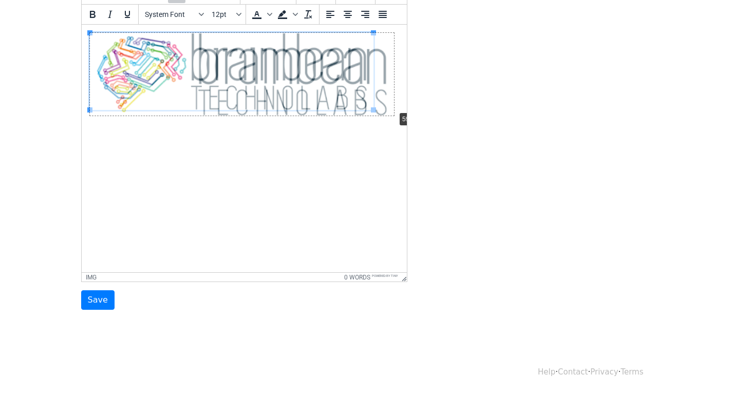
drag, startPoint x: 372, startPoint y: 110, endPoint x: 399, endPoint y: 111, distance: 26.7
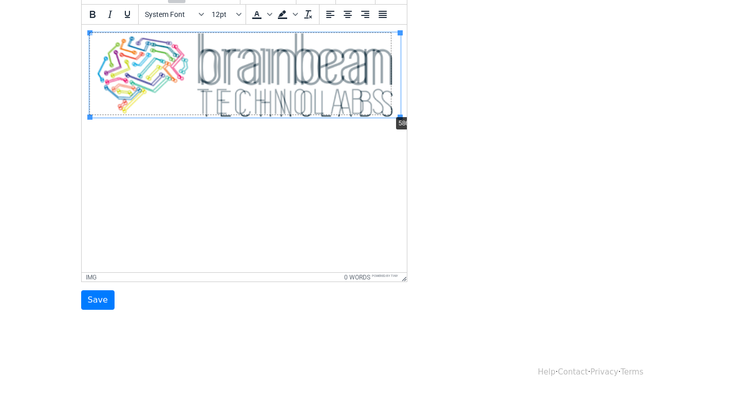
drag, startPoint x: 401, startPoint y: 117, endPoint x: 391, endPoint y: 114, distance: 9.6
drag, startPoint x: 391, startPoint y: 114, endPoint x: 404, endPoint y: 122, distance: 15.0
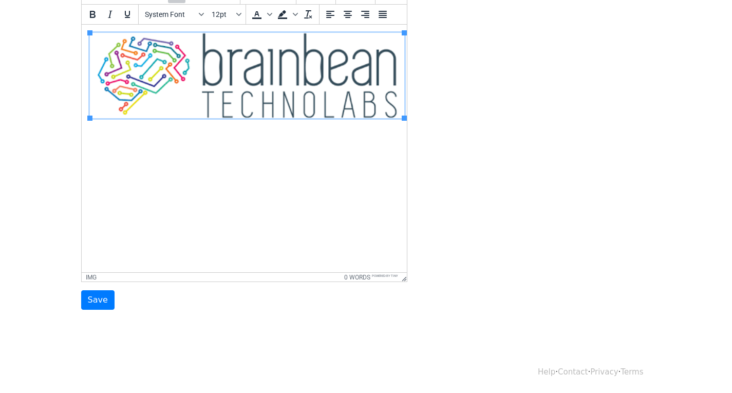
click at [372, 141] on html at bounding box center [243, 83] width 325 height 117
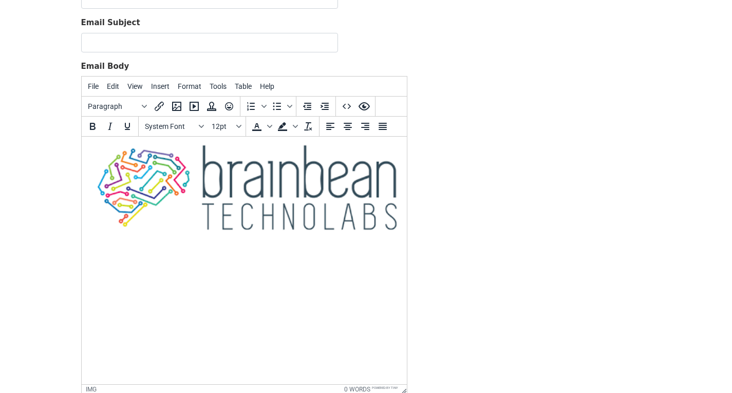
scroll to position [111, 0]
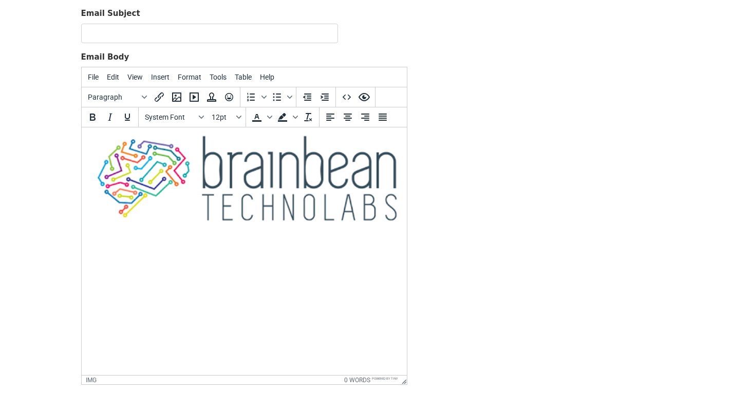
click at [287, 232] on html at bounding box center [243, 179] width 325 height 105
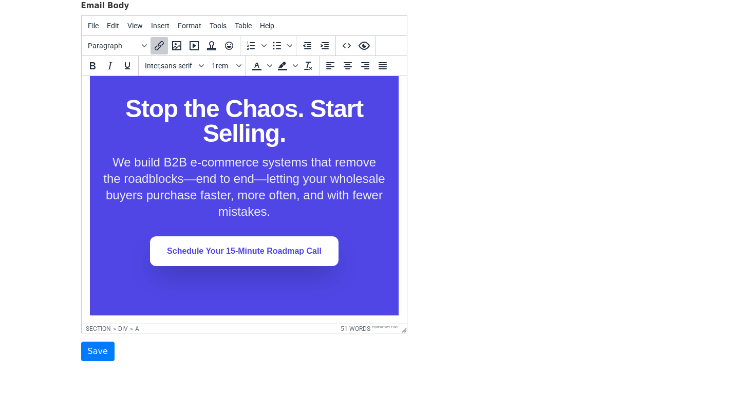
scroll to position [15, 0]
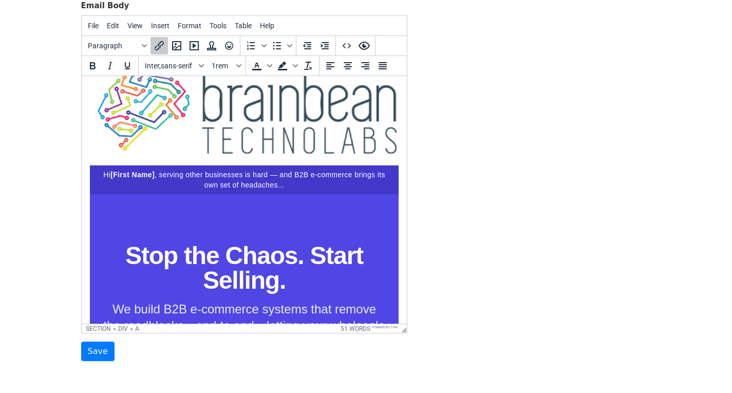
click at [209, 223] on section "Stop the Chaos. Start Selling. We build B2B e-commerce systems that remove the …" at bounding box center [243, 328] width 309 height 268
click at [220, 174] on p "Hi [First Name] , serving other businesses is hard — and B2B e-commerce brings …" at bounding box center [244, 179] width 284 height 21
click at [134, 173] on span "[First Name]" at bounding box center [132, 175] width 44 height 8
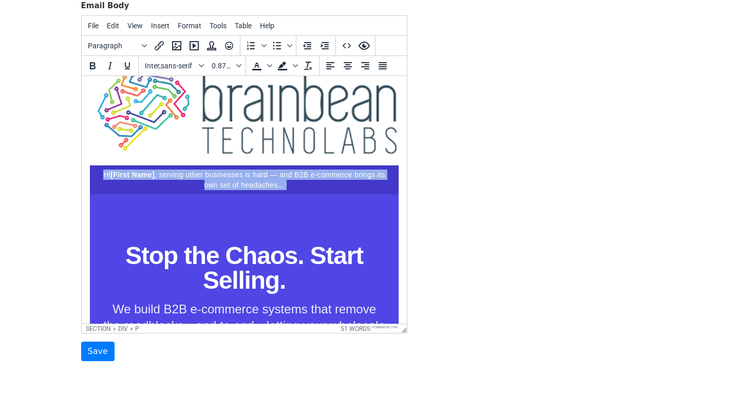
click at [134, 173] on span "[First Name]" at bounding box center [132, 175] width 44 height 8
click at [154, 174] on span "[First Name]" at bounding box center [132, 175] width 44 height 8
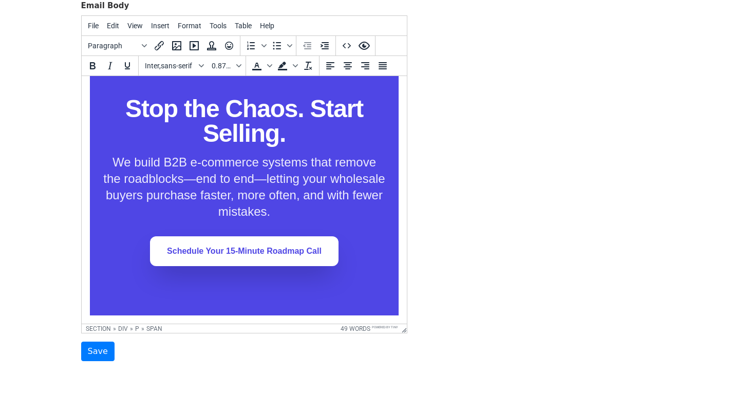
scroll to position [169, 0]
click at [207, 242] on link "Schedule Your 15-Minute Roadmap Call" at bounding box center [243, 251] width 188 height 30
click at [290, 242] on link "Schedule Your 15-Minute Roadmap Call" at bounding box center [243, 251] width 188 height 30
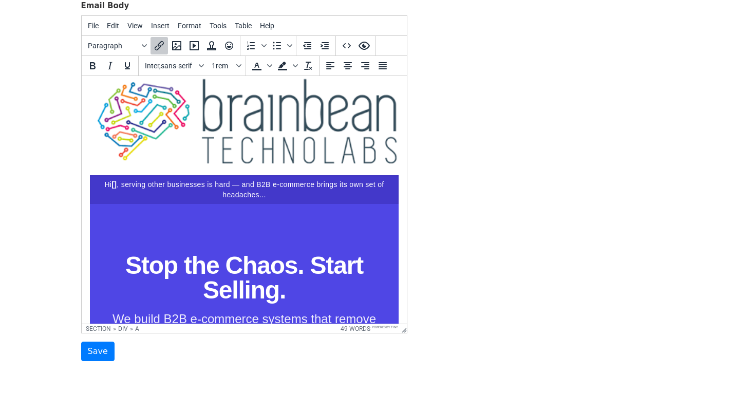
scroll to position [0, 0]
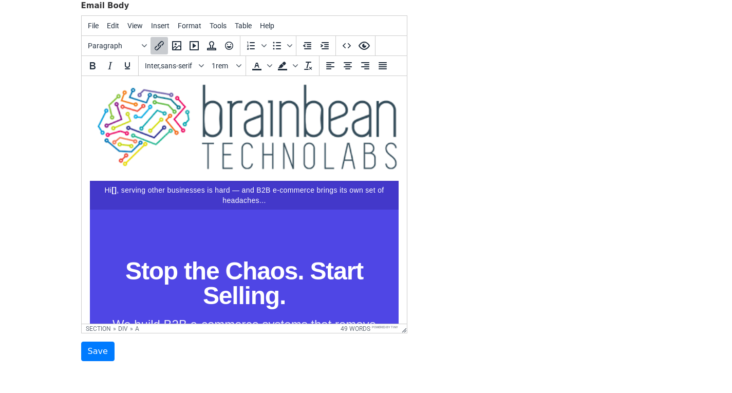
click at [214, 249] on section "Stop the Chaos. Start Selling. We build B2B e-commerce systems that remove the …" at bounding box center [243, 344] width 309 height 268
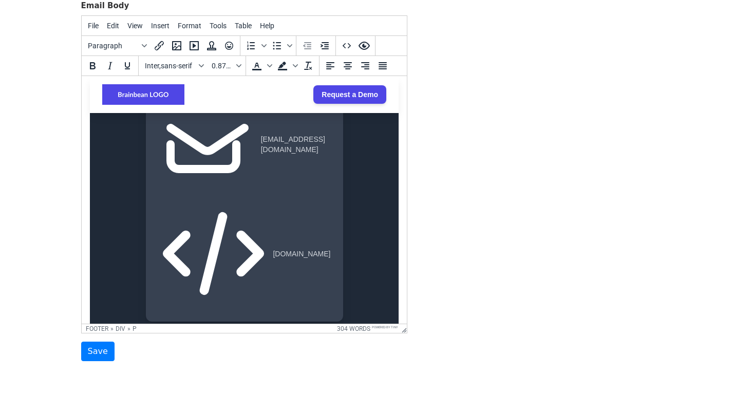
scroll to position [1965, 0]
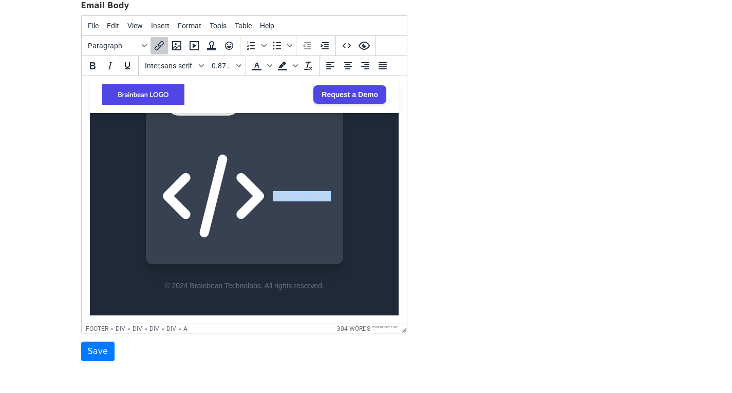
click at [253, 194] on icon at bounding box center [213, 196] width 111 height 111
click at [265, 181] on div "﻿www.brainbean.us" at bounding box center [244, 196] width 173 height 111
click at [262, 165] on div "﻿www.brainbean.us" at bounding box center [244, 196] width 173 height 111
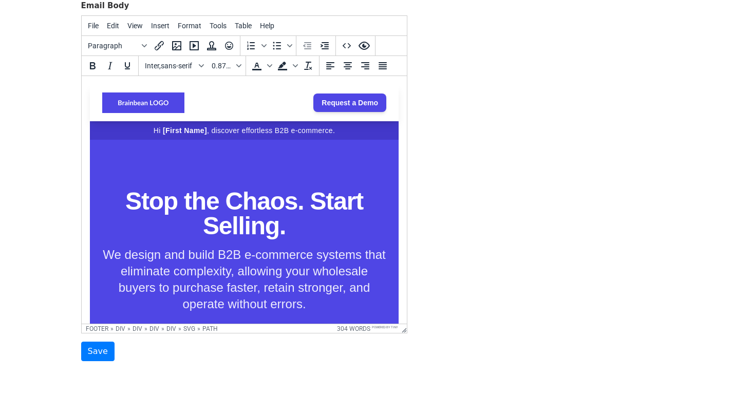
scroll to position [205, 0]
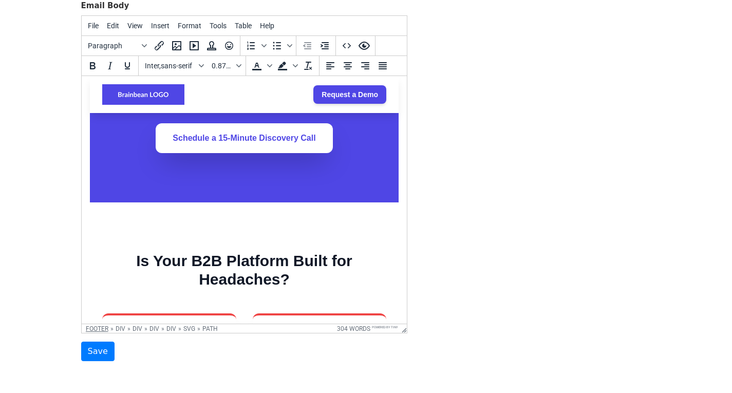
click at [94, 328] on div "footer" at bounding box center [97, 328] width 23 height 7
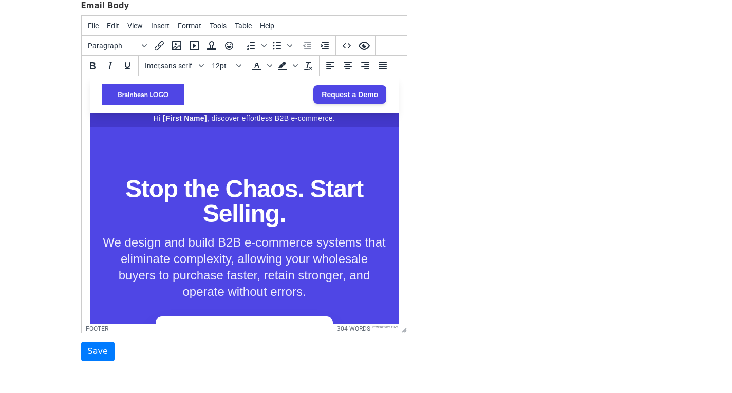
scroll to position [0, 0]
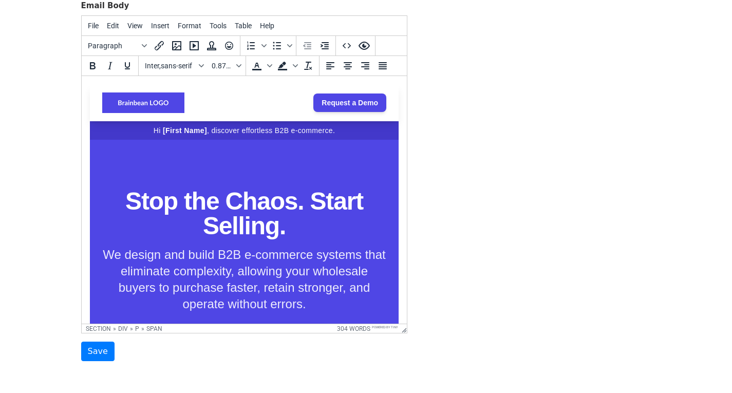
click at [197, 125] on p "Hi [First Name] , discover effortless B2B e-commerce." at bounding box center [244, 130] width 284 height 10
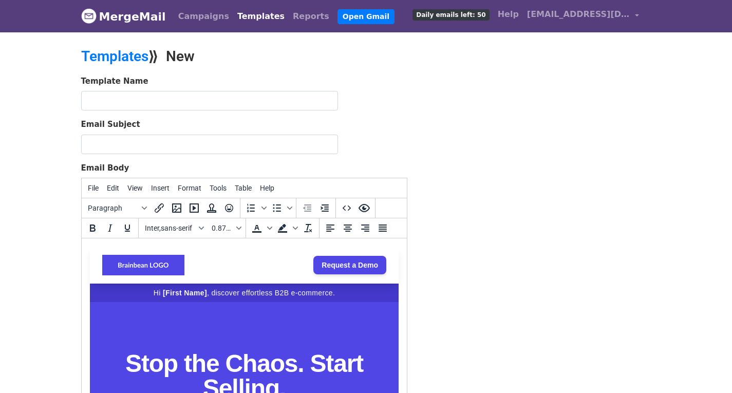
scroll to position [51, 0]
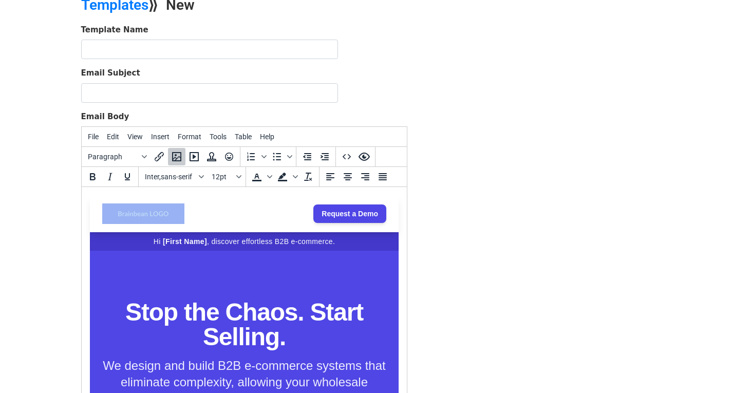
click at [161, 212] on img at bounding box center [143, 213] width 82 height 21
click at [176, 157] on icon "Insert/edit image" at bounding box center [177, 156] width 12 height 12
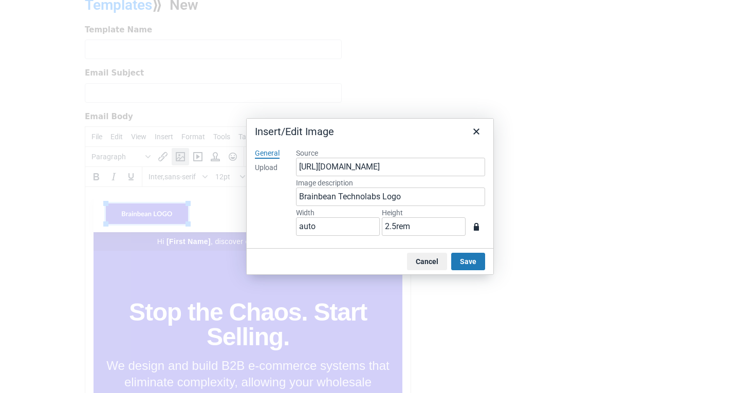
click at [255, 165] on div "Upload" at bounding box center [266, 168] width 23 height 10
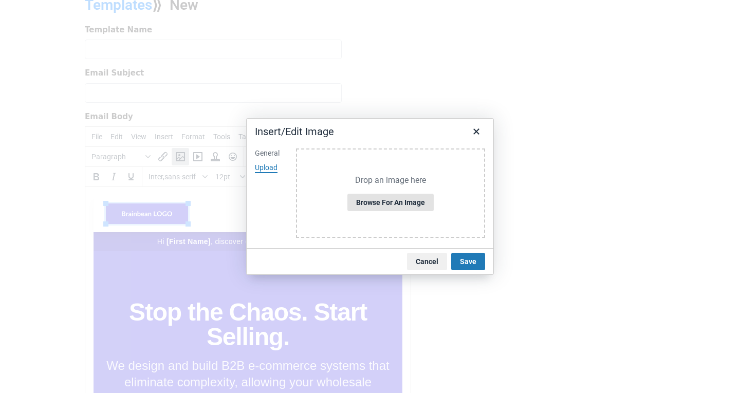
click at [381, 204] on button "Browse for an image" at bounding box center [390, 202] width 86 height 17
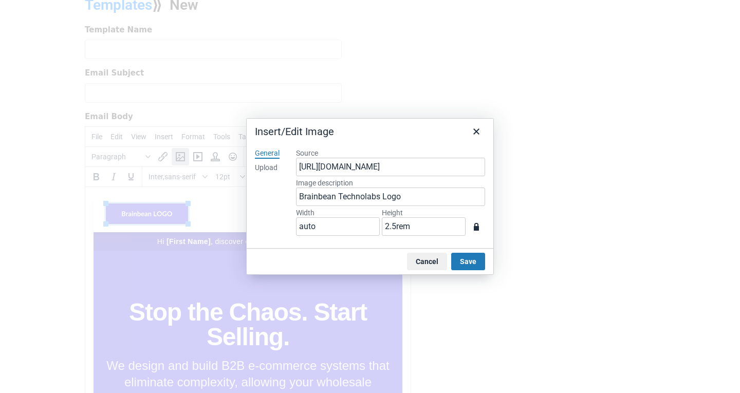
click at [468, 261] on button "Save" at bounding box center [468, 261] width 34 height 17
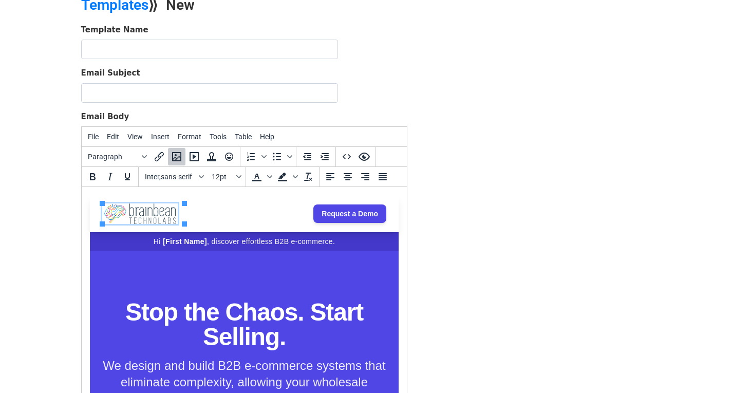
click at [144, 211] on img at bounding box center [139, 213] width 75 height 21
click at [174, 204] on img at bounding box center [139, 213] width 75 height 21
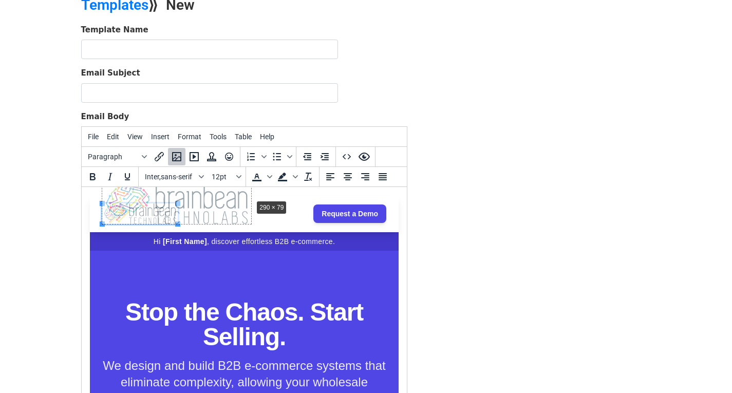
drag, startPoint x: 178, startPoint y: 201, endPoint x: 282, endPoint y: 195, distance: 104.5
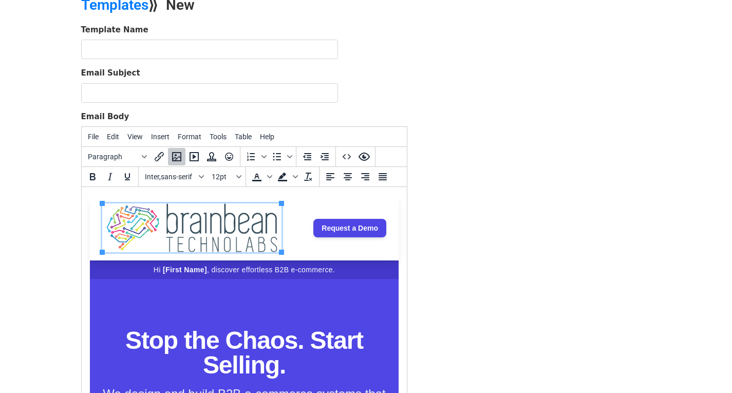
click at [315, 227] on link "Request a Demo" at bounding box center [349, 228] width 73 height 18
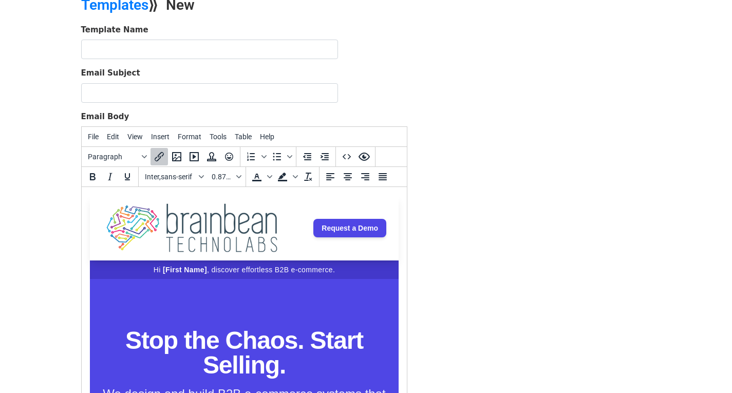
click at [242, 230] on img at bounding box center [191, 227] width 179 height 49
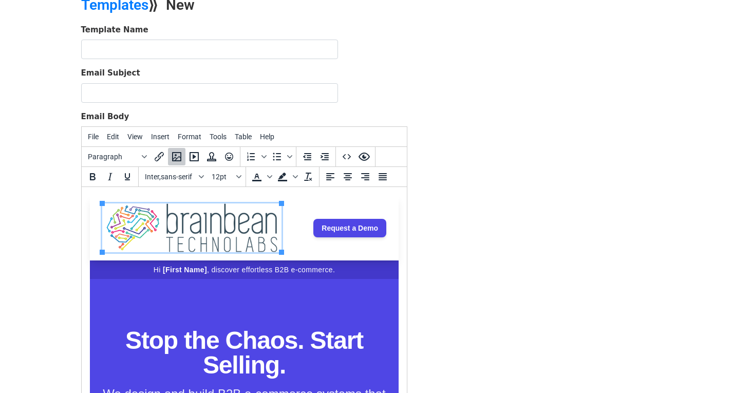
click at [143, 225] on img at bounding box center [191, 227] width 179 height 49
click at [292, 245] on div "﻿Request a Demo" at bounding box center [243, 227] width 309 height 65
click at [212, 231] on img at bounding box center [191, 227] width 179 height 49
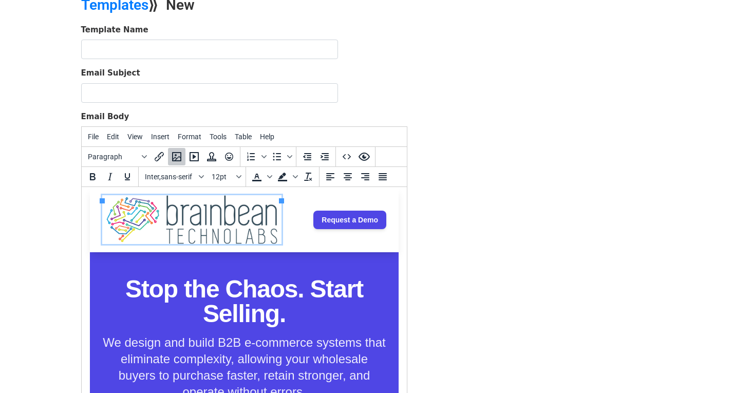
scroll to position [0, 0]
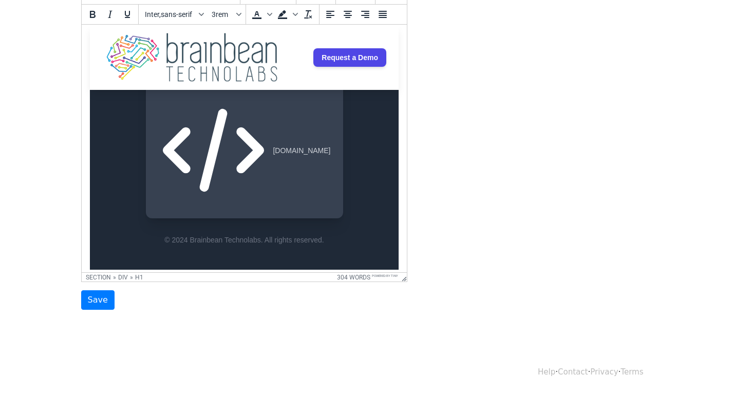
scroll to position [1993, 0]
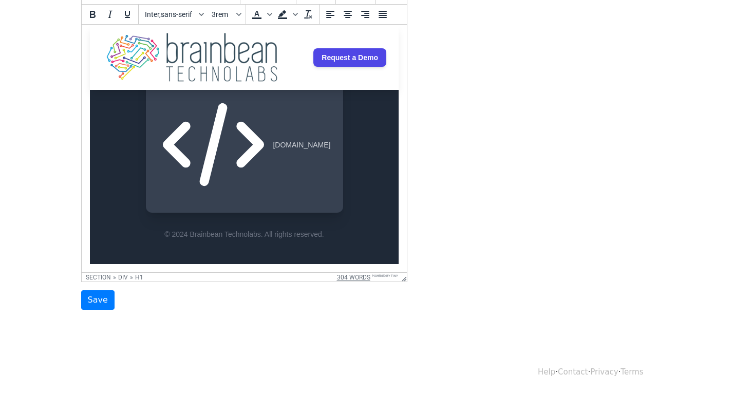
click at [355, 275] on button "304 words" at bounding box center [353, 277] width 33 height 7
click at [355, 275] on button "2114 characters" at bounding box center [342, 277] width 55 height 7
click at [355, 275] on button "304 words" at bounding box center [353, 277] width 33 height 7
click at [355, 275] on button "2114 characters" at bounding box center [342, 277] width 55 height 7
click at [96, 277] on div "section" at bounding box center [98, 277] width 25 height 7
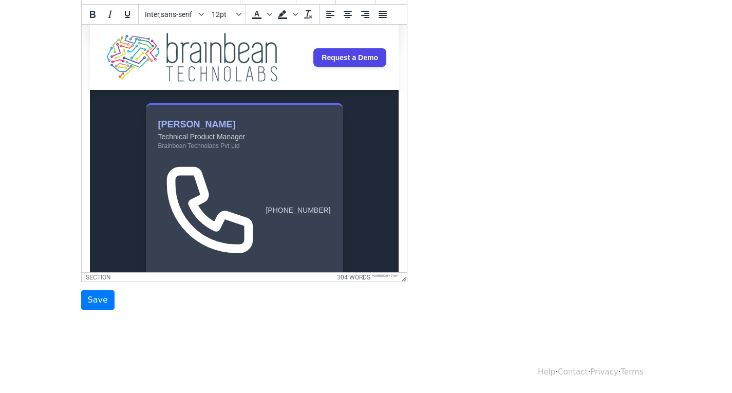
scroll to position [1582, 0]
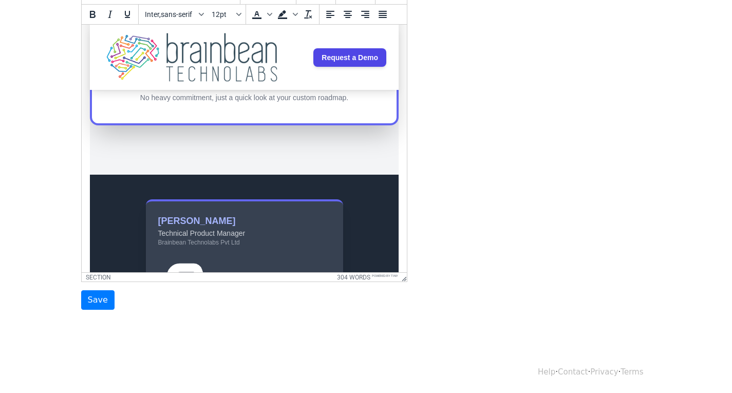
click at [235, 175] on section "Make Your B2B E-commerce Effortless. Ready to stop struggling with complex work…" at bounding box center [243, 30] width 309 height 289
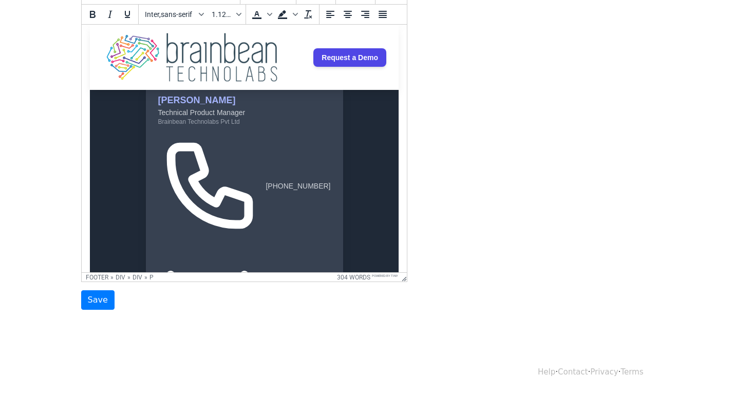
scroll to position [1685, 0]
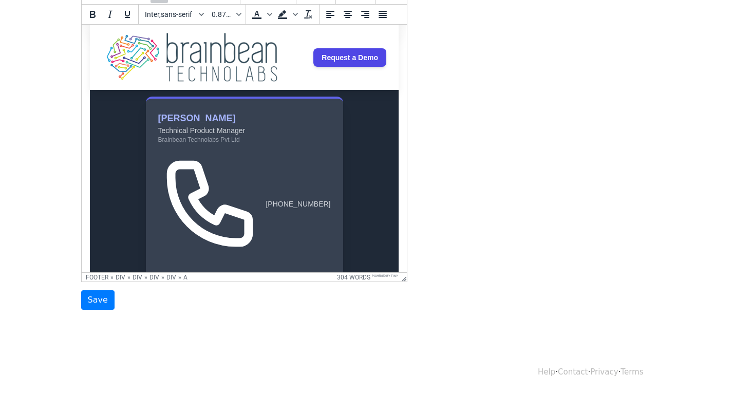
click at [237, 217] on icon at bounding box center [210, 204] width 104 height 104
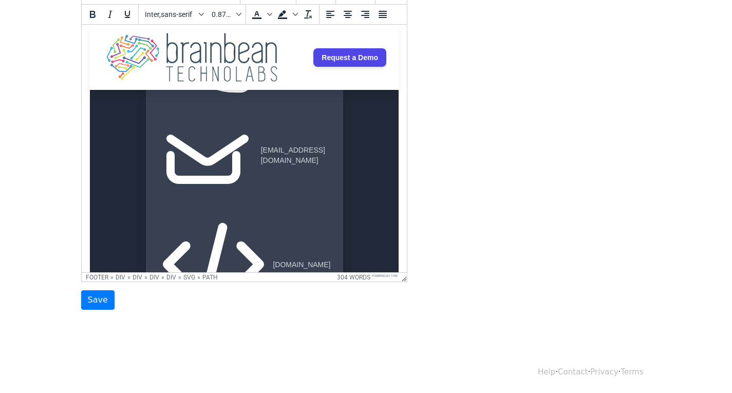
click at [261, 102] on icon at bounding box center [210, 50] width 104 height 104
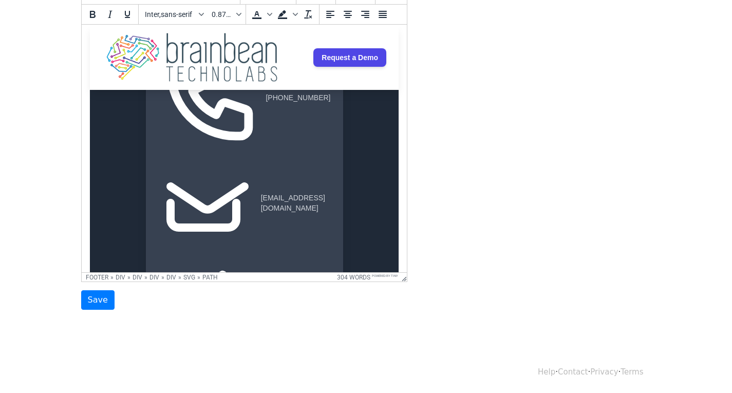
scroll to position [1736, 0]
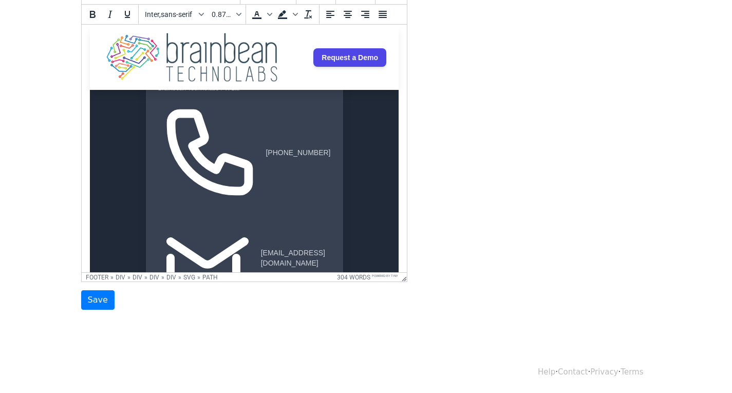
click at [261, 179] on icon at bounding box center [210, 153] width 104 height 104
drag, startPoint x: 286, startPoint y: 222, endPoint x: 157, endPoint y: 191, distance: 132.5
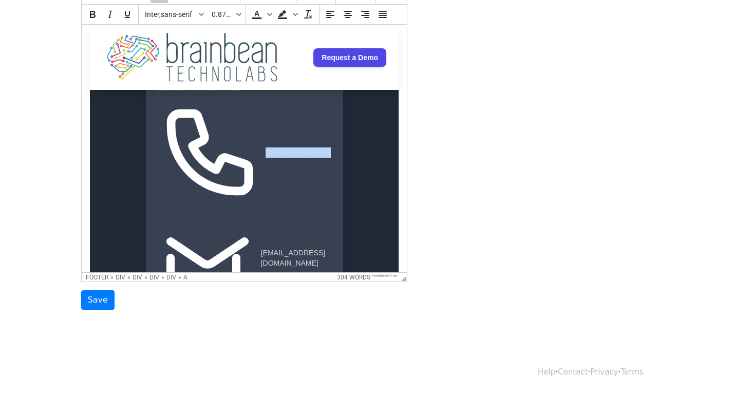
click at [158, 191] on div "﻿+1 813 773 1099" at bounding box center [244, 153] width 173 height 104
drag, startPoint x: 157, startPoint y: 191, endPoint x: 286, endPoint y: 215, distance: 131.7
click at [286, 204] on div "﻿+1 813 773 1099" at bounding box center [244, 153] width 173 height 104
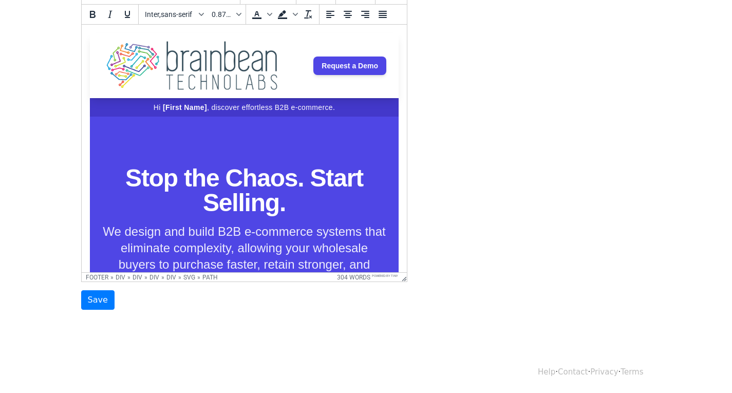
scroll to position [8, 0]
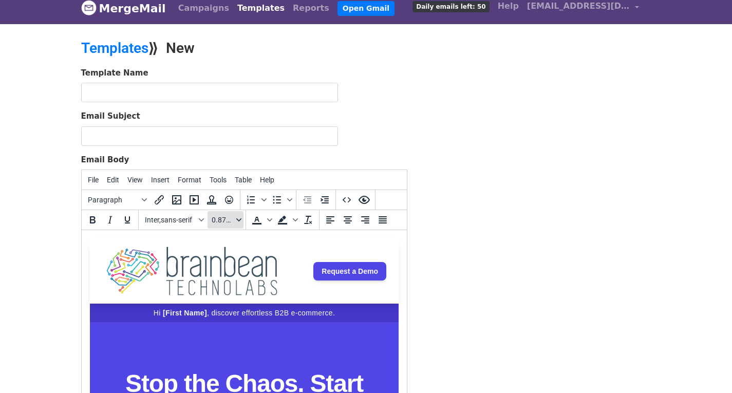
click at [233, 220] on span "0.875rem" at bounding box center [223, 220] width 23 height 8
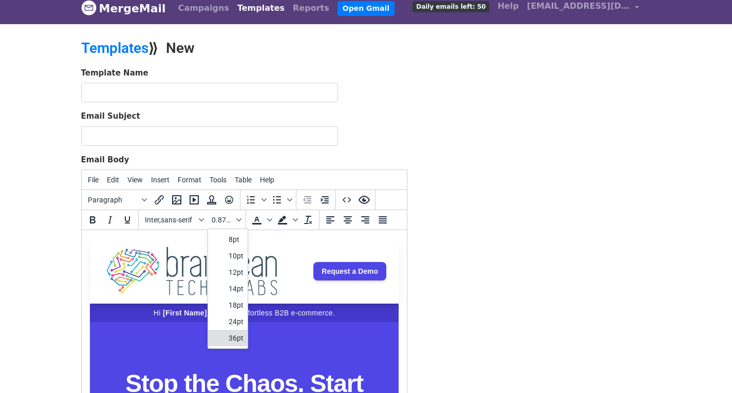
click at [236, 338] on div "36pt" at bounding box center [236, 338] width 15 height 12
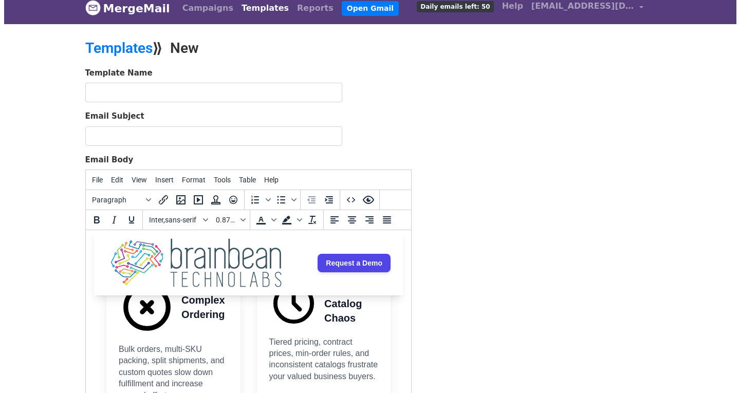
scroll to position [180, 0]
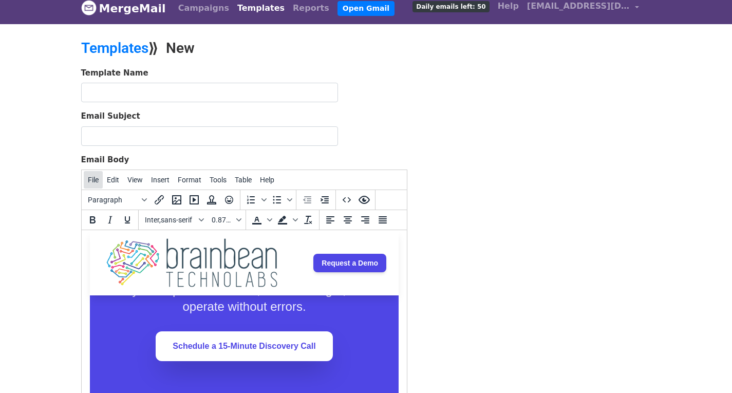
click at [91, 181] on span "File" at bounding box center [93, 180] width 11 height 8
click at [117, 221] on div "Preview" at bounding box center [131, 220] width 52 height 12
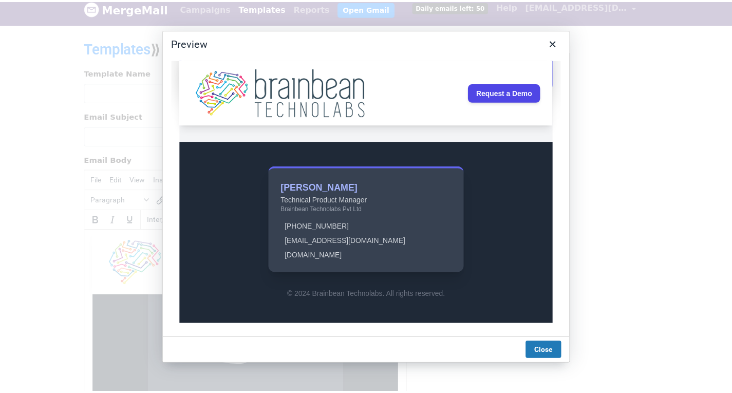
scroll to position [1405, 0]
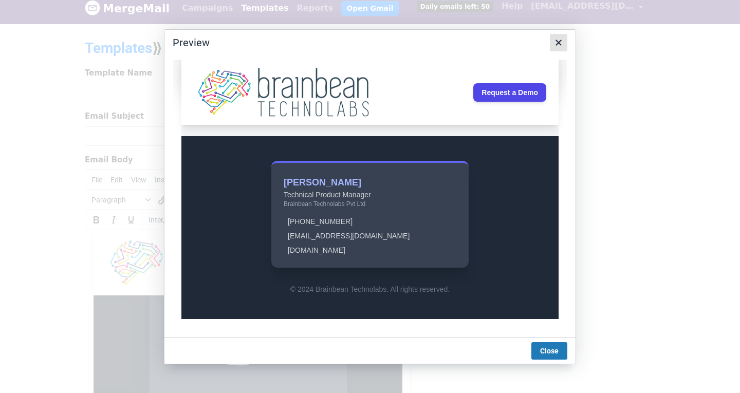
click at [553, 46] on icon "Close" at bounding box center [558, 42] width 12 height 12
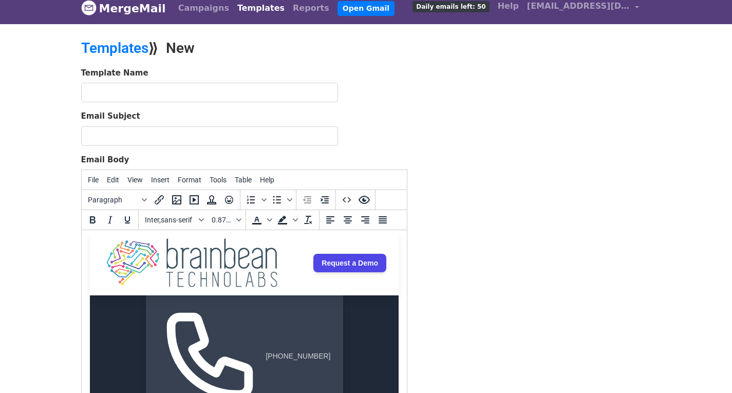
scroll to position [1721, 0]
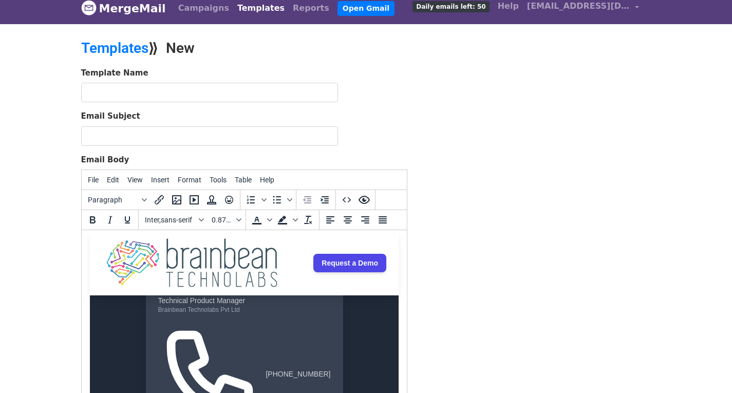
click at [245, 268] on img at bounding box center [191, 262] width 179 height 49
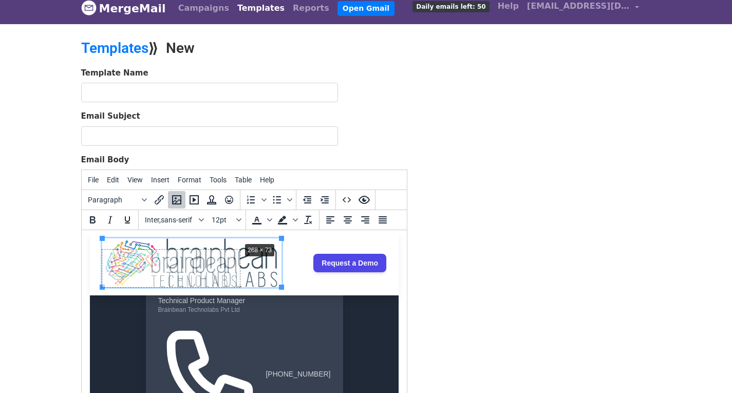
drag, startPoint x: 281, startPoint y: 236, endPoint x: 240, endPoint y: 239, distance: 41.7
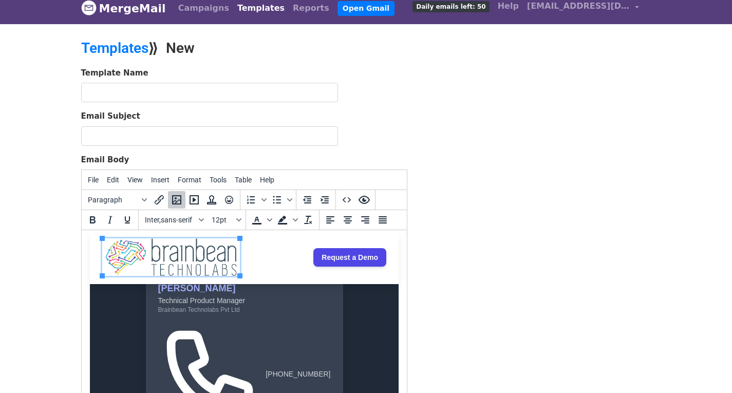
click at [14, 263] on body "MergeMail Campaigns Templates Reports Open Gmail Daily emails left: 50 Help hel…" at bounding box center [366, 274] width 732 height 564
click at [470, 264] on div "Template Name Email Subject Email Body File Edit View Insert Format Tools Table…" at bounding box center [365, 291] width 585 height 448
click at [257, 264] on div "Request a Demo" at bounding box center [243, 257] width 309 height 54
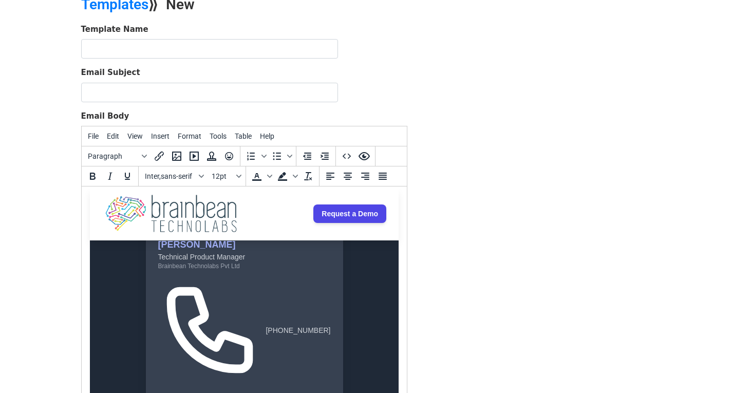
scroll to position [111, 0]
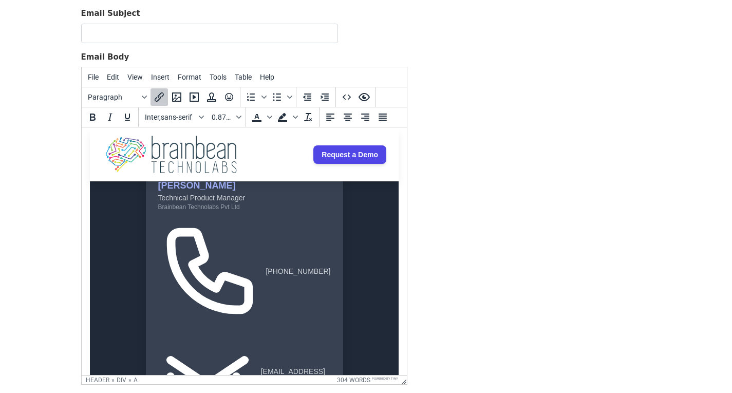
click at [341, 152] on link "Request a Demo" at bounding box center [349, 154] width 73 height 18
click at [374, 166] on div "oU﻿" at bounding box center [243, 154] width 309 height 54
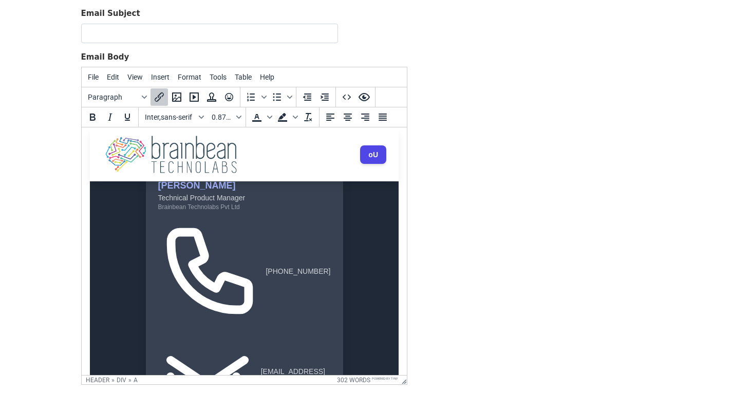
click at [160, 170] on img at bounding box center [171, 154] width 138 height 37
click at [161, 167] on img at bounding box center [171, 154] width 138 height 37
drag, startPoint x: 161, startPoint y: 167, endPoint x: 253, endPoint y: 164, distance: 92.5
click at [253, 165] on div "oU﻿" at bounding box center [243, 154] width 309 height 54
click at [289, 148] on div "oU﻿" at bounding box center [243, 154] width 309 height 54
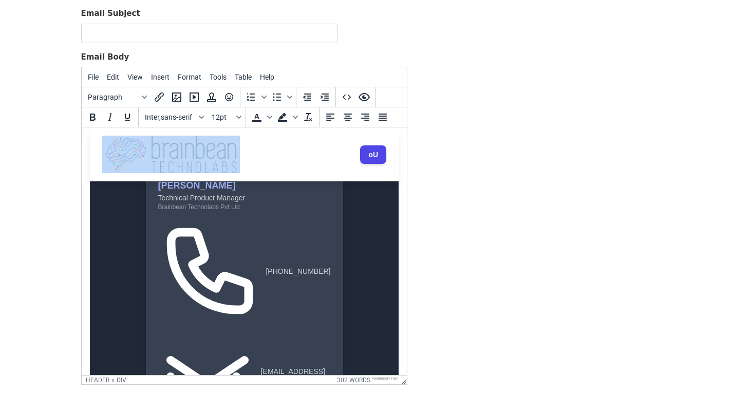
click at [290, 148] on div "oU﻿" at bounding box center [243, 154] width 309 height 54
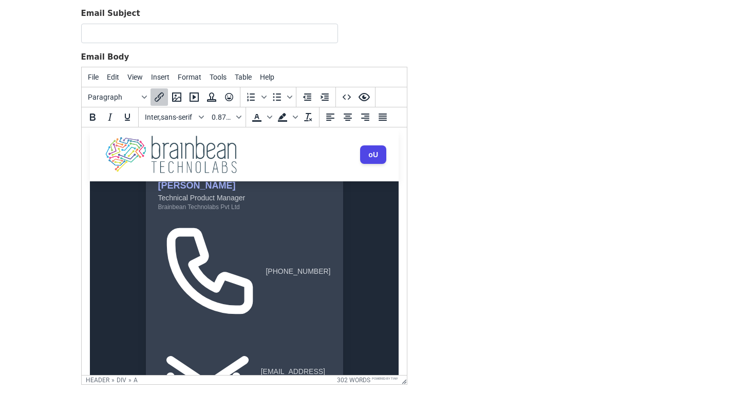
click at [373, 155] on link "oU﻿" at bounding box center [373, 154] width 26 height 18
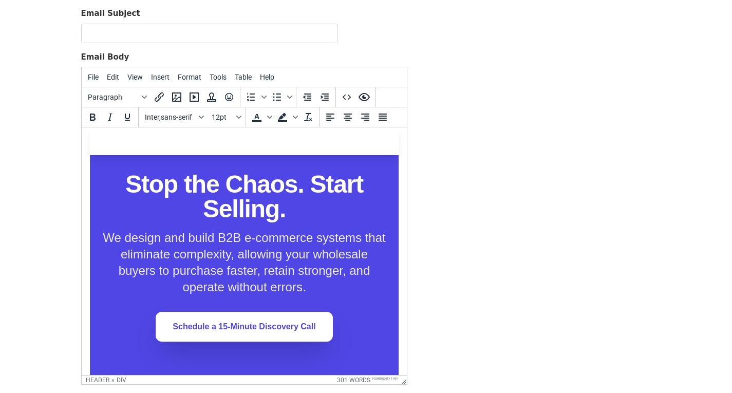
scroll to position [0, 0]
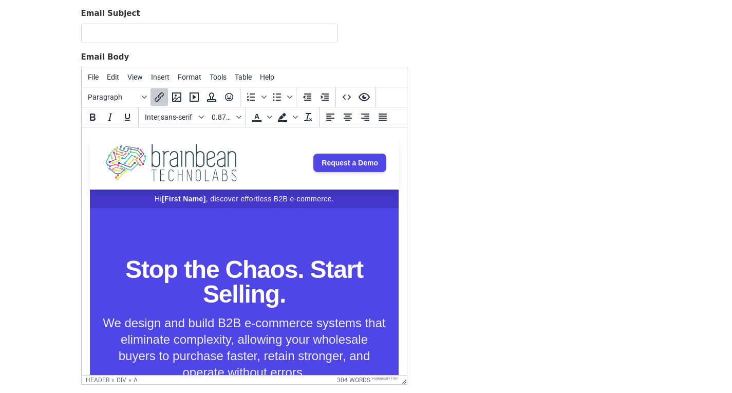
click at [318, 163] on link "Request a Demo" at bounding box center [349, 163] width 73 height 18
drag, startPoint x: 312, startPoint y: 161, endPoint x: 493, endPoint y: 290, distance: 221.6
click at [156, 101] on icon "Insert/edit link" at bounding box center [159, 96] width 9 height 9
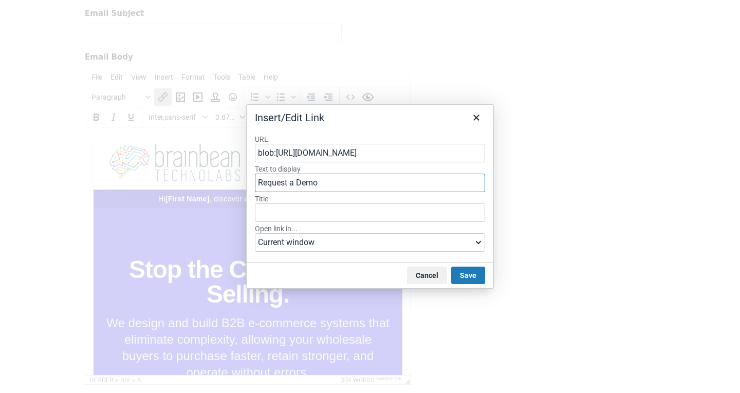
click at [298, 187] on input "Request a Demo" at bounding box center [370, 183] width 230 height 18
click at [290, 157] on input "blob:https://4aznwk5jw2h26ktqxr78ncnacjvpeir4f5262kss2wbg29r9oi-h810427903.scf.…" at bounding box center [370, 153] width 230 height 18
click at [292, 154] on input "blob:https://4aznwk5jw2h26ktqxr78ncnacjvpeir4f5262kss2wbg29r9oi-h810427903.scf.…" at bounding box center [370, 153] width 230 height 18
paste input "[EMAIL_ADDRESS][DOMAIN_NAME]"
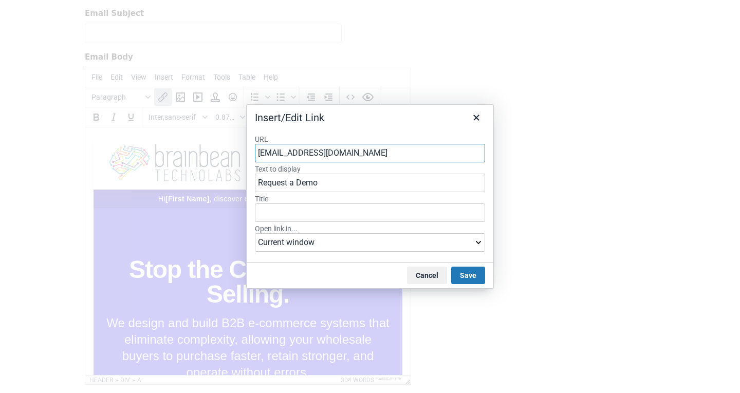
type input "[EMAIL_ADDRESS][DOMAIN_NAME]"
click at [372, 239] on select "Current window New window" at bounding box center [370, 242] width 230 height 18
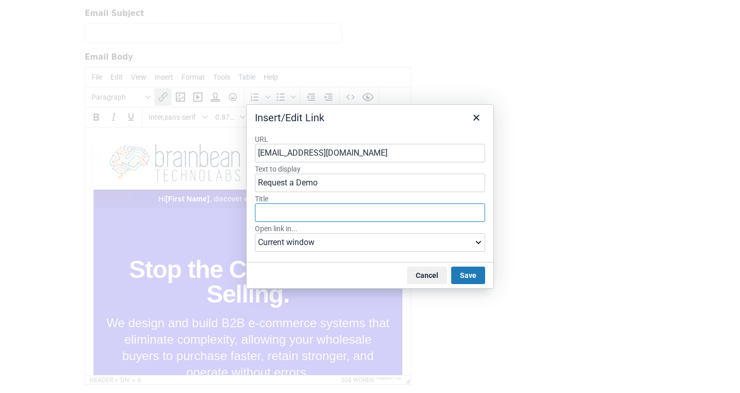
click at [362, 216] on input "Title" at bounding box center [370, 212] width 230 height 18
click at [463, 273] on button "Save" at bounding box center [468, 275] width 34 height 17
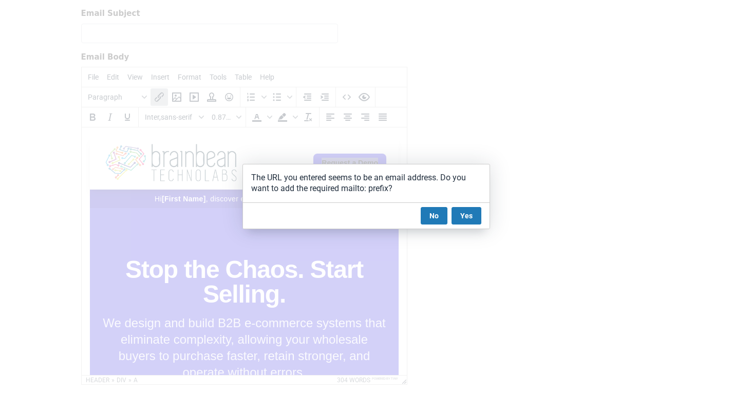
click at [469, 214] on button "Yes" at bounding box center [466, 215] width 30 height 17
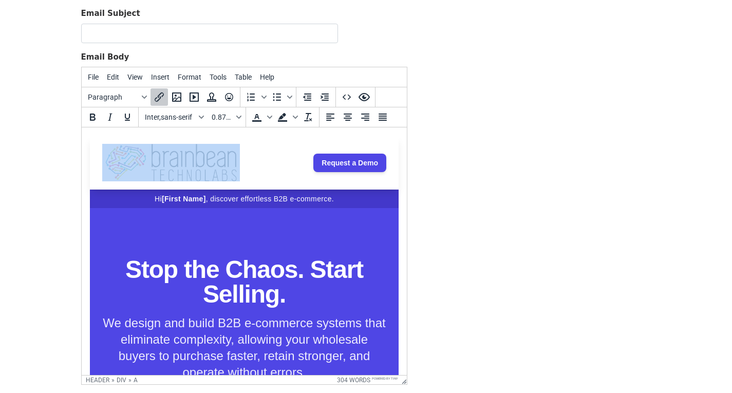
click at [363, 161] on link "Request a Demo" at bounding box center [349, 163] width 73 height 18
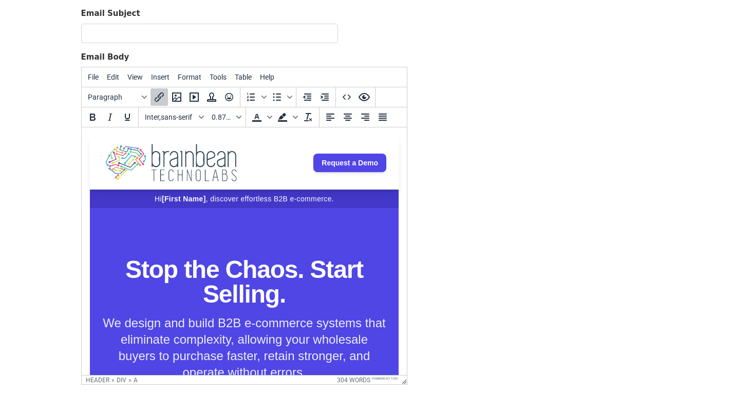
click at [367, 161] on link "Request a Demo" at bounding box center [349, 163] width 73 height 18
click at [162, 98] on icon "Insert/edit link" at bounding box center [159, 97] width 12 height 12
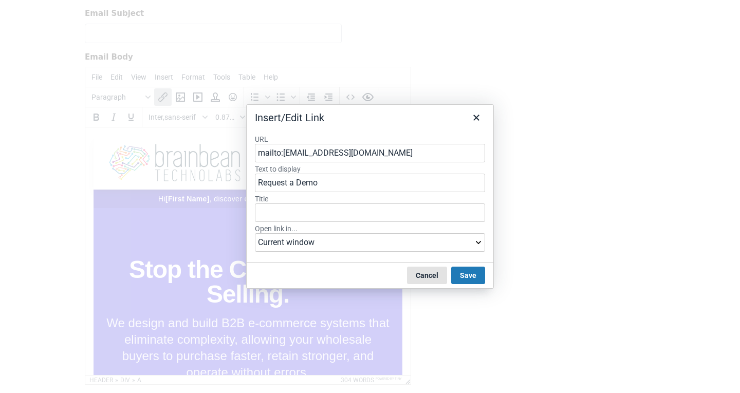
click at [438, 273] on button "Cancel" at bounding box center [427, 275] width 40 height 17
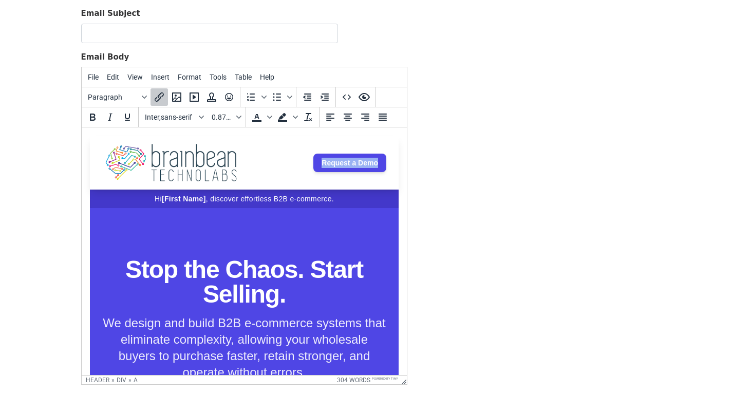
click at [223, 171] on img at bounding box center [171, 162] width 138 height 37
click at [241, 272] on h1 "Stop the Chaos. Start Selling." at bounding box center [244, 281] width 284 height 49
drag, startPoint x: 154, startPoint y: 197, endPoint x: 198, endPoint y: 198, distance: 44.2
click at [198, 198] on span "[First Name]" at bounding box center [183, 199] width 44 height 8
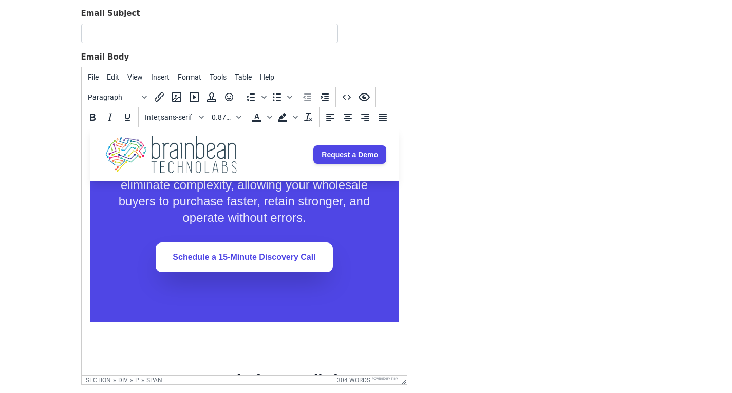
scroll to position [154, 0]
drag, startPoint x: 319, startPoint y: 258, endPoint x: 162, endPoint y: 262, distance: 157.2
click at [162, 262] on link "Schedule a 15-Minute Discovery Call﻿" at bounding box center [243, 258] width 177 height 30
click at [160, 95] on icon "Insert/edit link" at bounding box center [159, 97] width 12 height 12
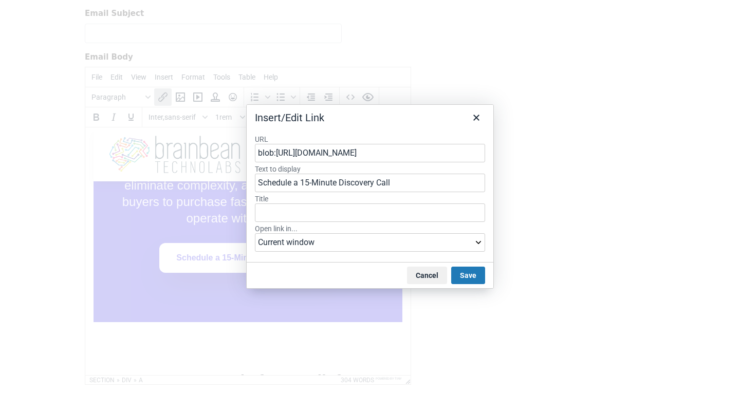
click at [429, 149] on input "blob:https://4aznwk5jw2h26ktqxr78ncnacjvpeir4f5262kss2wbg29r9oi-h810427903.scf.…" at bounding box center [370, 153] width 230 height 18
type input "[EMAIL_ADDRESS][DOMAIN_NAME]"
click at [465, 274] on button "Save" at bounding box center [468, 275] width 34 height 17
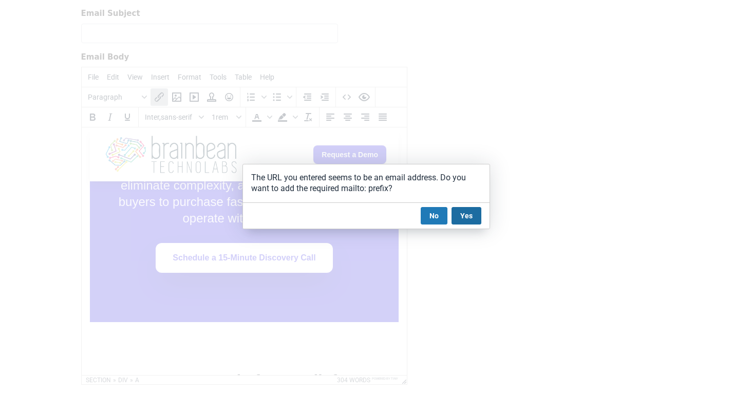
click at [465, 215] on button "Yes" at bounding box center [466, 215] width 30 height 17
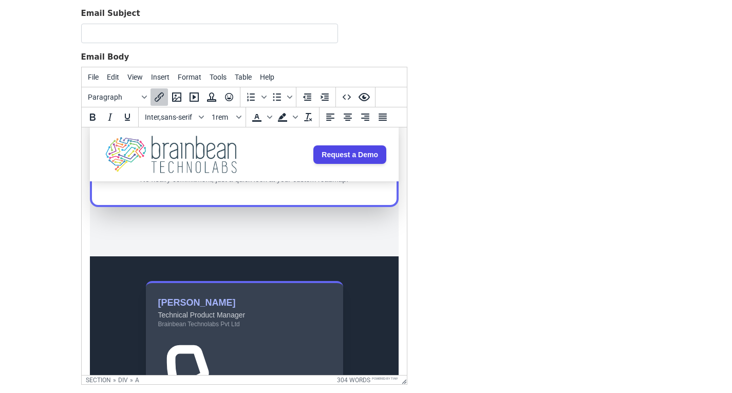
scroll to position [1489, 0]
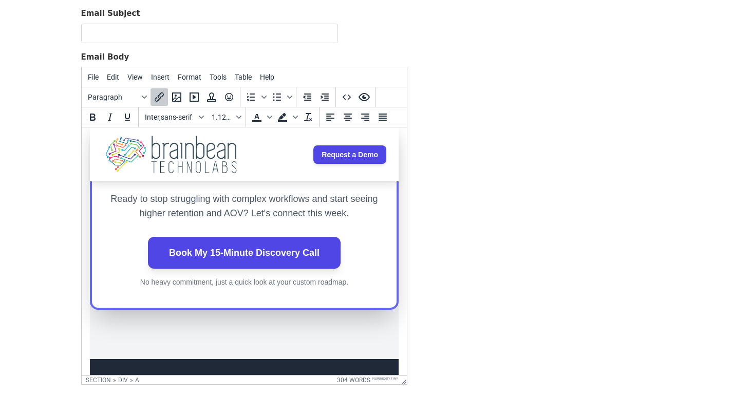
drag, startPoint x: 331, startPoint y: 279, endPoint x: 160, endPoint y: 276, distance: 170.5
click at [160, 269] on link "Book My 15-Minute Discovery Call﻿" at bounding box center [243, 253] width 193 height 32
click at [280, 267] on link "Book My 15-Minute Discovery Call" at bounding box center [243, 253] width 193 height 32
drag, startPoint x: 308, startPoint y: 275, endPoint x: 163, endPoint y: 272, distance: 144.4
click at [163, 269] on link "Book My 15-Minute Discovery Call" at bounding box center [243, 253] width 193 height 32
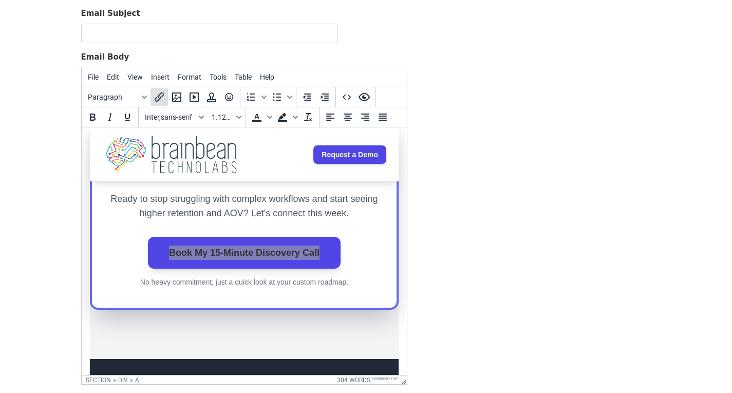
click at [161, 96] on icon "Insert/edit link" at bounding box center [159, 96] width 9 height 9
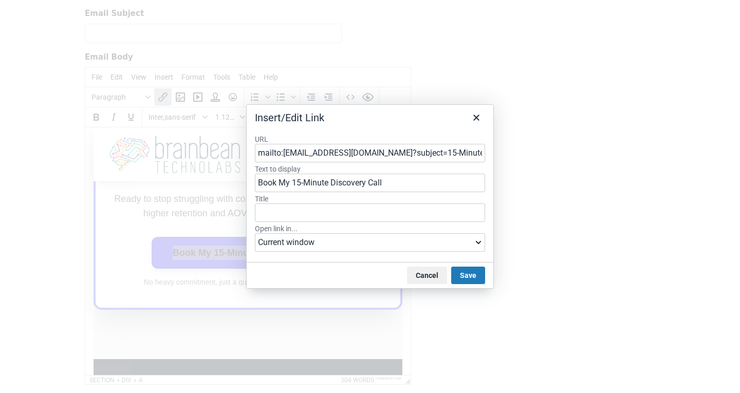
click at [329, 154] on input "mailto:sales@brainbeantech.com?subject=15-Minute%20B2B%20E-commerce%20Call" at bounding box center [370, 153] width 230 height 18
type input "[EMAIL_ADDRESS][DOMAIN_NAME]"
click at [469, 275] on button "Save" at bounding box center [468, 275] width 34 height 17
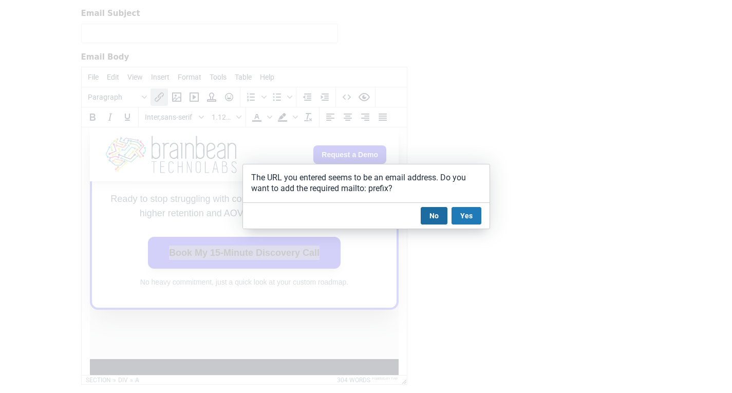
click at [436, 215] on button "No" at bounding box center [434, 215] width 27 height 17
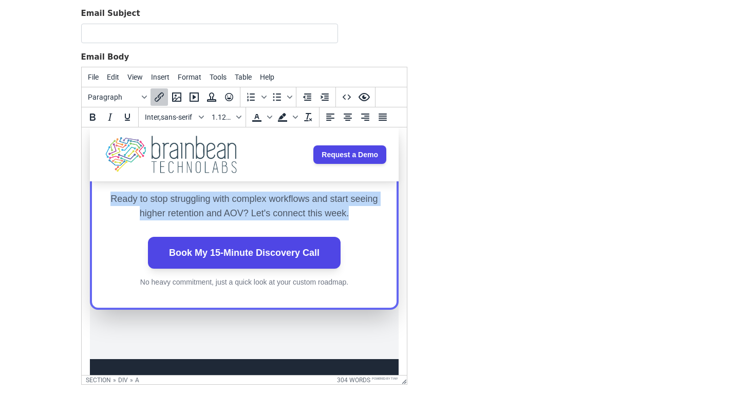
click at [253, 269] on link "Book My 15-Minute Discovery Call" at bounding box center [243, 253] width 193 height 32
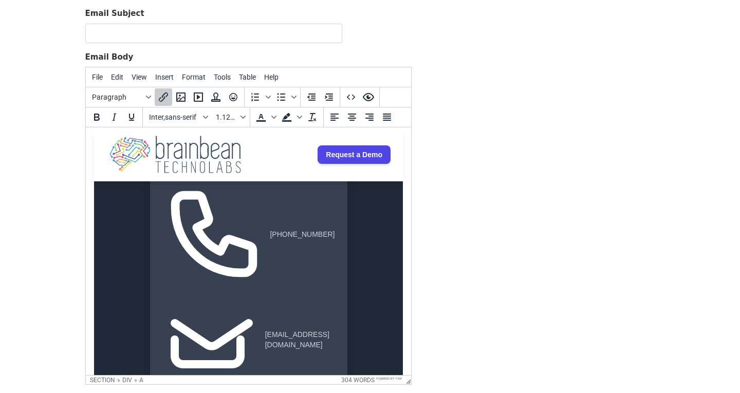
scroll to position [1982, 0]
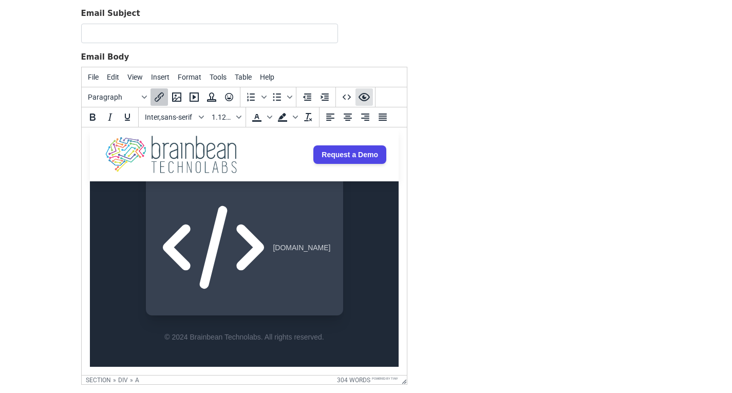
click at [366, 98] on icon "Preview" at bounding box center [364, 97] width 12 height 12
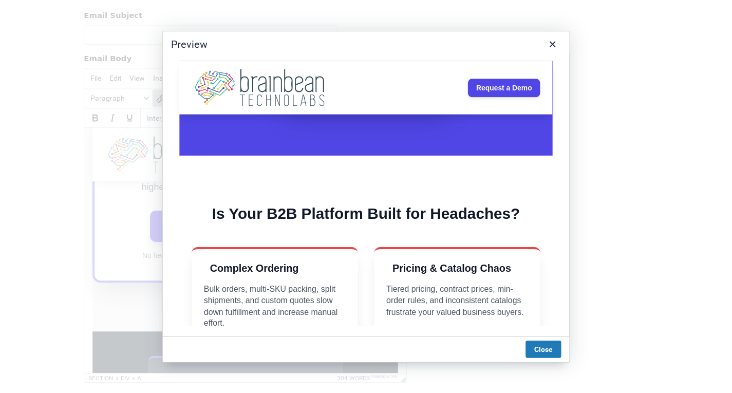
scroll to position [0, 0]
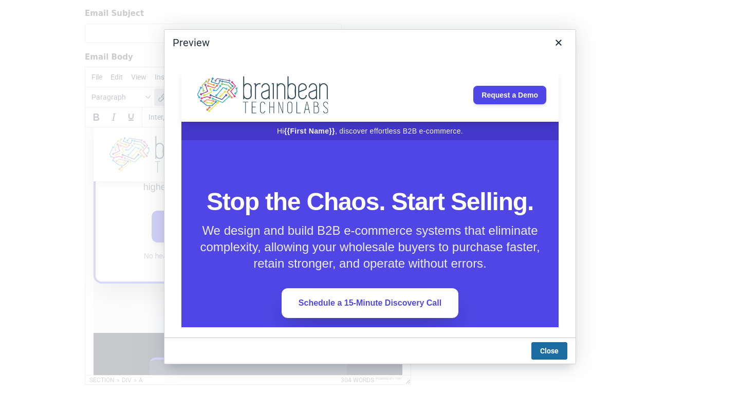
click at [554, 355] on button "Close" at bounding box center [549, 350] width 36 height 17
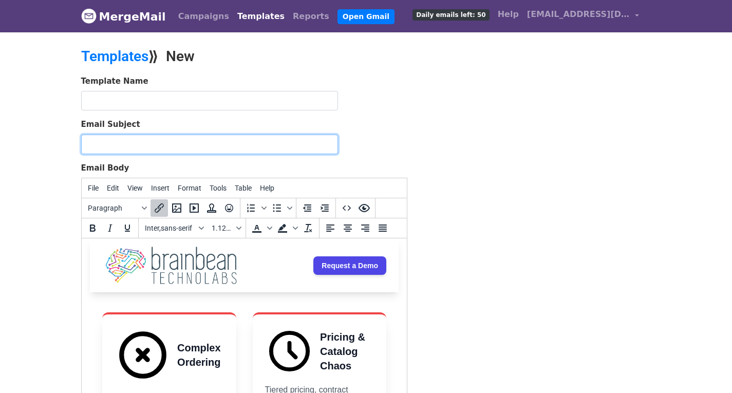
click at [171, 142] on input "Email Subject" at bounding box center [209, 145] width 257 height 20
paste input "Eliminate Errors, Drive Margin: Your B2B E-commerce Roadmap"
type input "Eliminate Errors, Drive Margin: Your B2B E-commerce Roadmap"
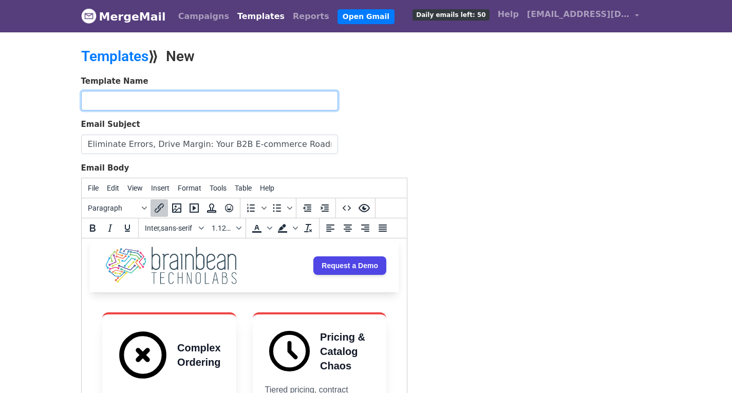
click at [157, 104] on input "text" at bounding box center [209, 101] width 257 height 20
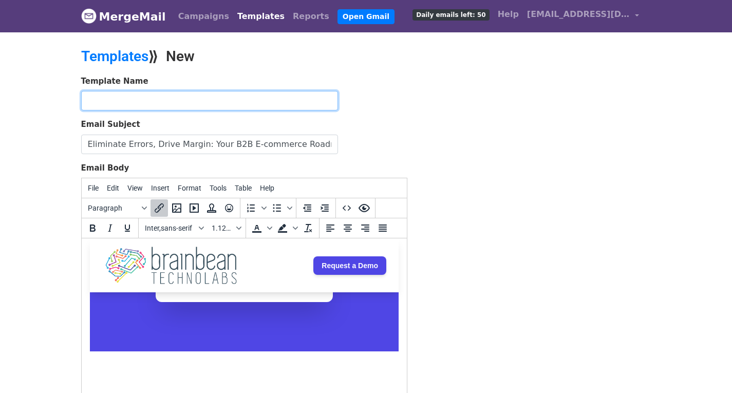
click at [131, 101] on input "text" at bounding box center [209, 101] width 257 height 20
click at [143, 103] on input "TEMPLATE" at bounding box center [209, 101] width 257 height 20
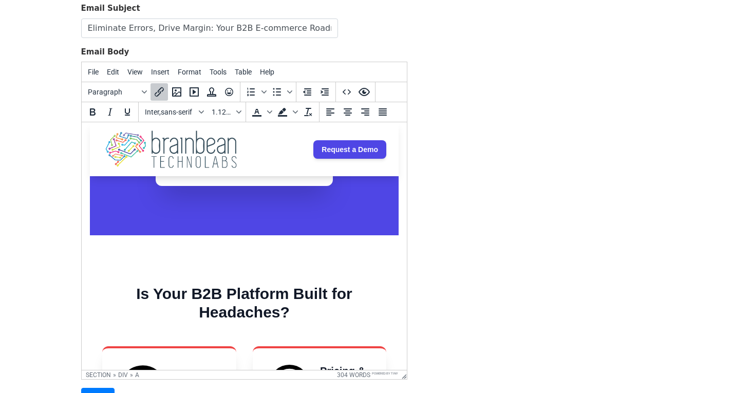
scroll to position [214, 0]
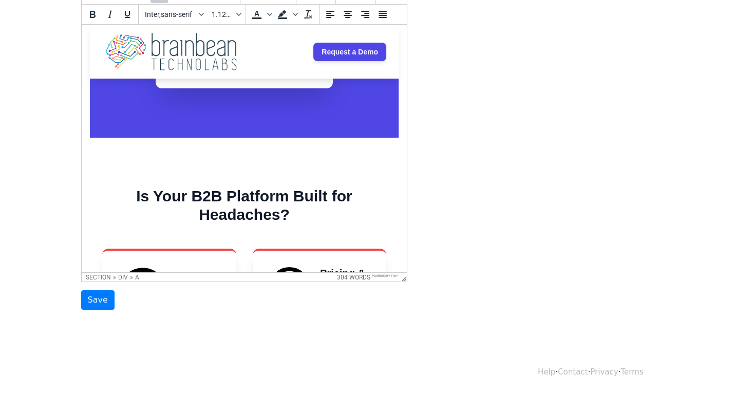
type input "TEMPLATE 1"
click at [89, 312] on body "MergeMail Campaigns Templates Reports Open Gmail Daily emails left: 50 Help hel…" at bounding box center [366, 68] width 732 height 564
click at [90, 305] on input "Save" at bounding box center [97, 300] width 33 height 20
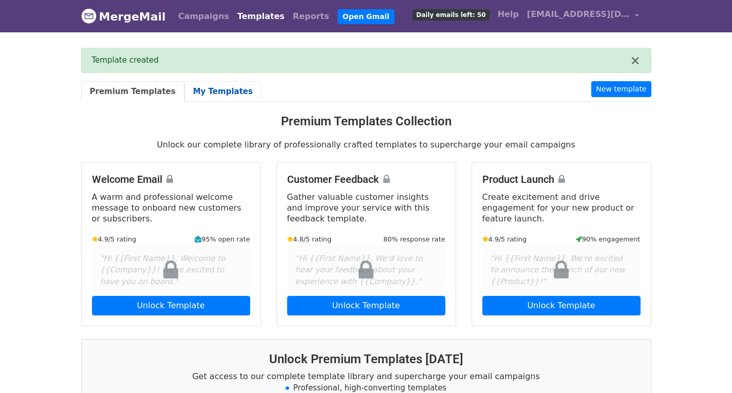
click at [196, 95] on link "My Templates" at bounding box center [222, 91] width 77 height 21
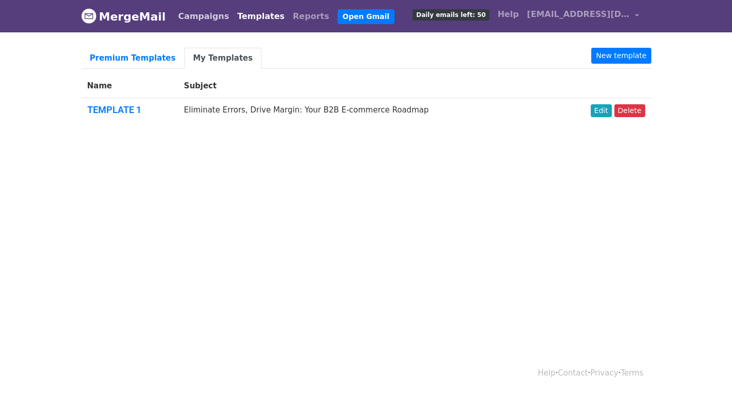
click at [204, 22] on link "Campaigns" at bounding box center [203, 16] width 59 height 21
